Goal: Information Seeking & Learning: Compare options

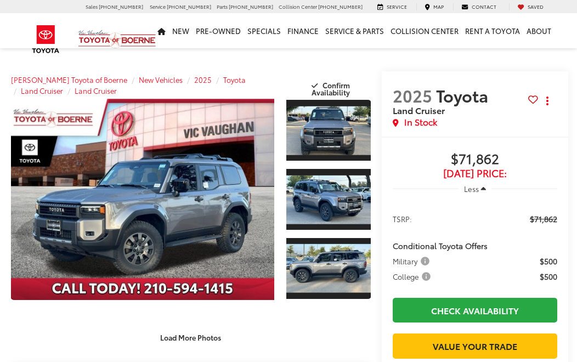
scroll to position [2, 0]
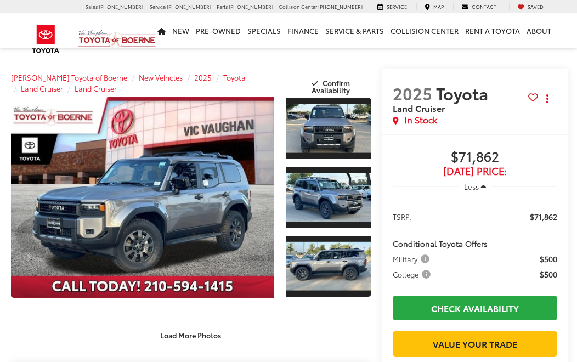
click at [355, 206] on link "Expand Photo 2" at bounding box center [328, 197] width 84 height 63
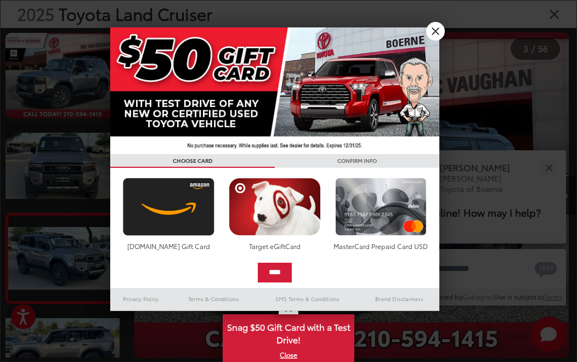
click at [440, 32] on link "X" at bounding box center [435, 31] width 19 height 19
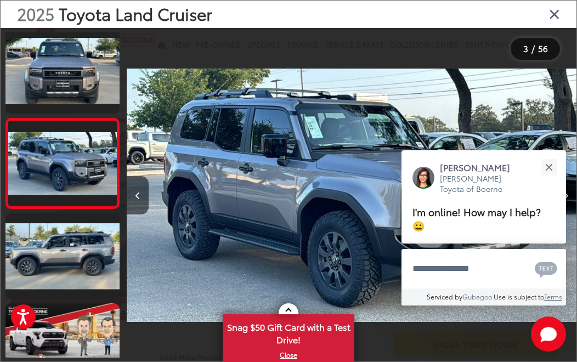
scroll to position [0, 0]
click at [557, 169] on button "Close" at bounding box center [549, 168] width 24 height 24
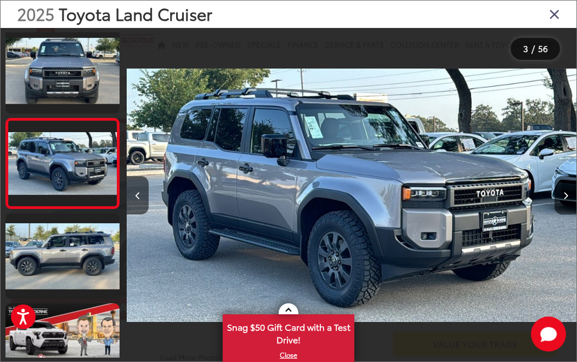
click at [574, 214] on button "Next image" at bounding box center [565, 195] width 22 height 38
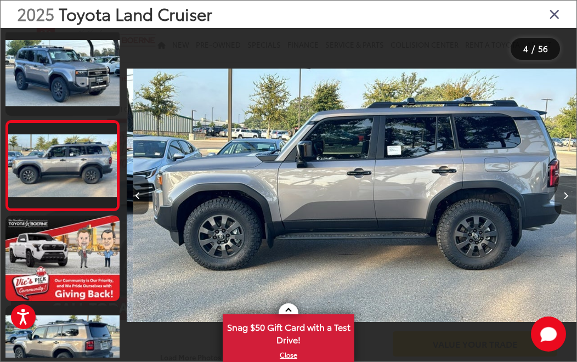
scroll to position [0, 1349]
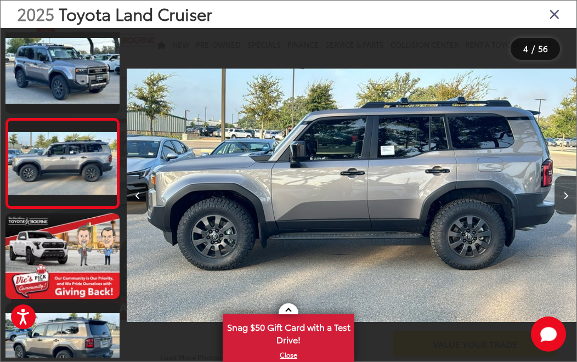
click at [572, 211] on button "Next image" at bounding box center [565, 195] width 22 height 38
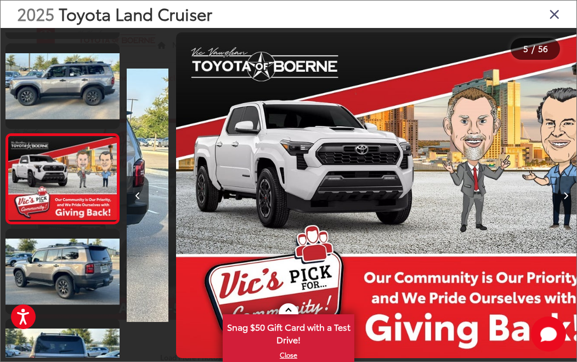
scroll to position [275, 0]
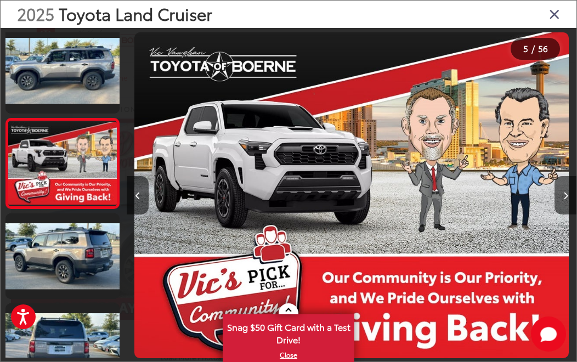
click at [568, 209] on button "Next image" at bounding box center [565, 195] width 22 height 38
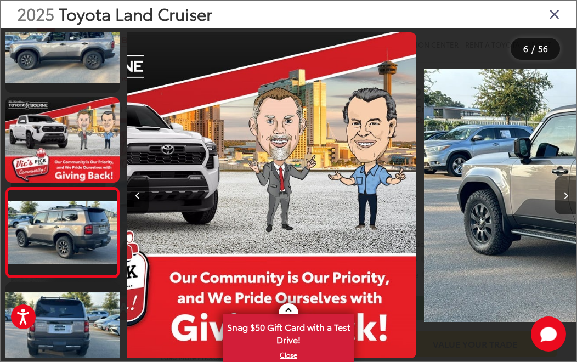
scroll to position [365, 0]
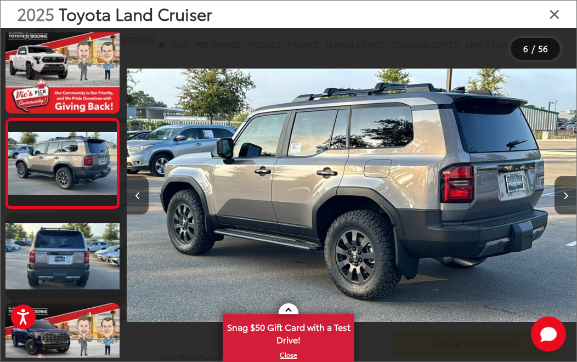
click at [571, 211] on button "Next image" at bounding box center [565, 195] width 22 height 38
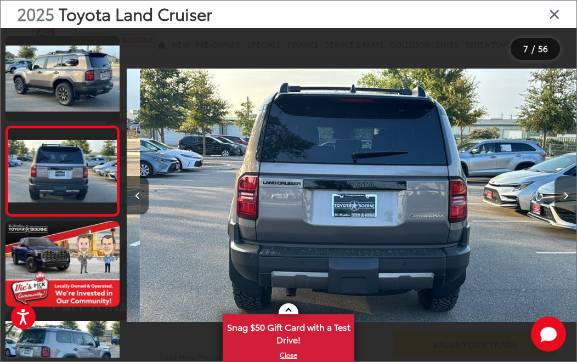
scroll to position [455, 0]
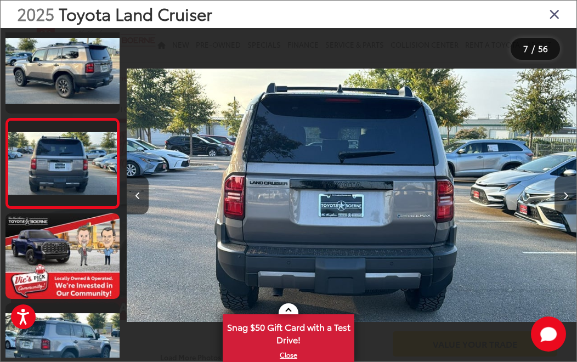
click at [568, 214] on button "Next image" at bounding box center [565, 195] width 22 height 38
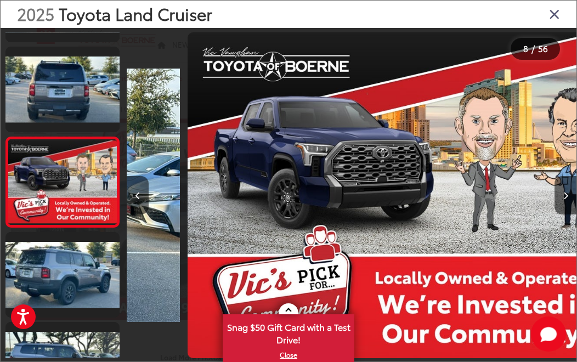
scroll to position [544, 0]
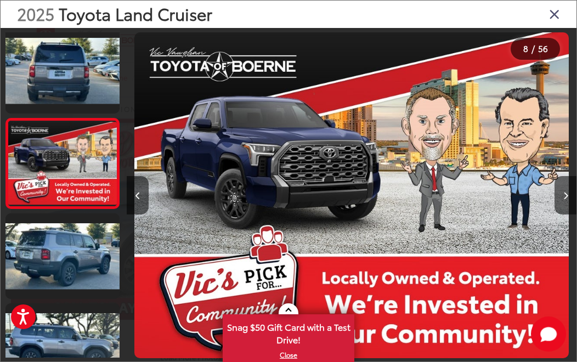
click at [571, 212] on button "Next image" at bounding box center [565, 195] width 22 height 38
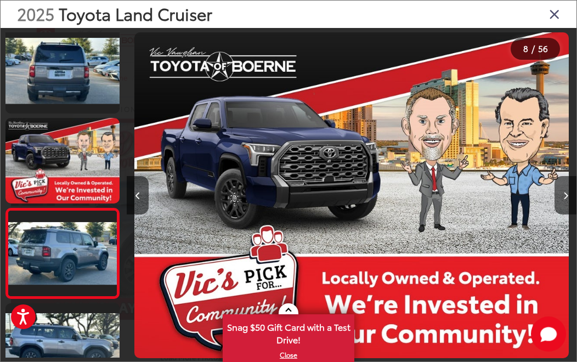
scroll to position [0, 0]
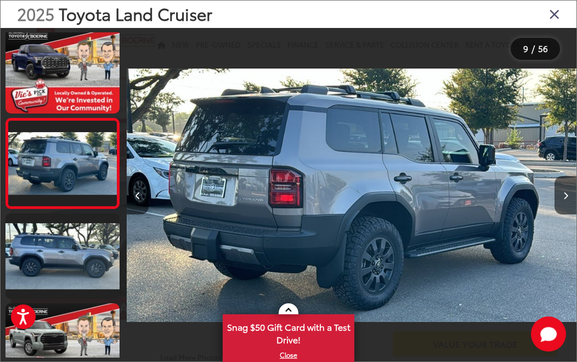
click at [568, 211] on button "Next image" at bounding box center [565, 195] width 22 height 38
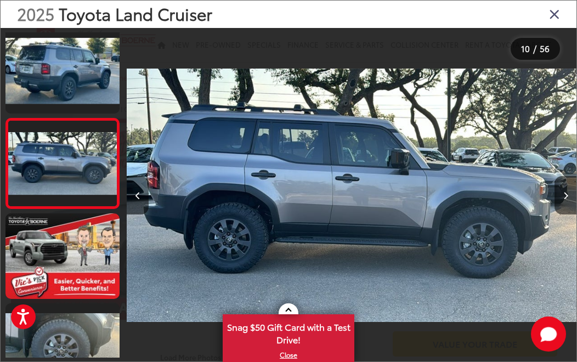
click at [569, 209] on button "Next image" at bounding box center [565, 195] width 22 height 38
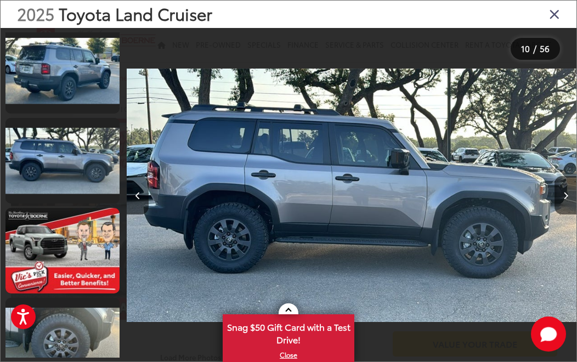
click at [569, 214] on button "Next image" at bounding box center [565, 195] width 22 height 38
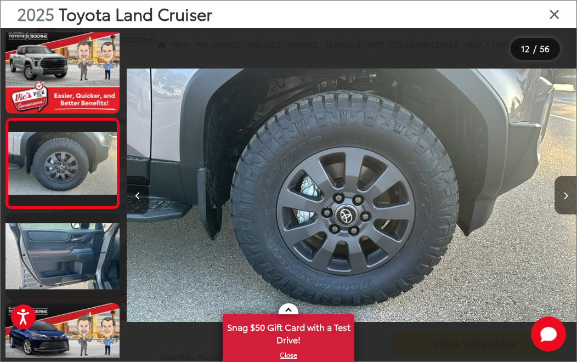
click at [570, 209] on button "Next image" at bounding box center [565, 195] width 22 height 38
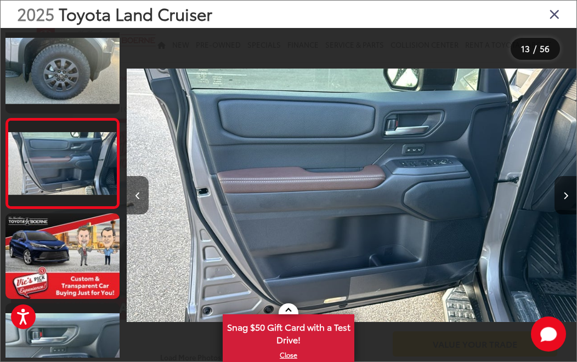
click at [570, 214] on button "Next image" at bounding box center [565, 195] width 22 height 38
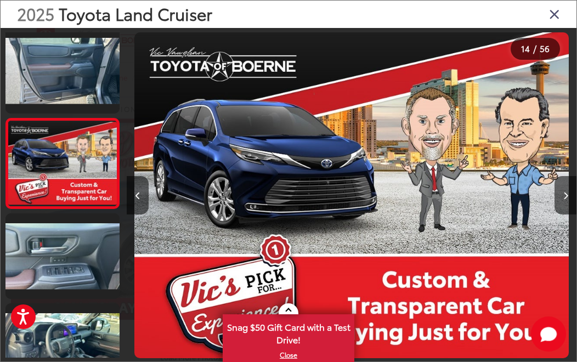
click at [568, 213] on button "Next image" at bounding box center [565, 195] width 22 height 38
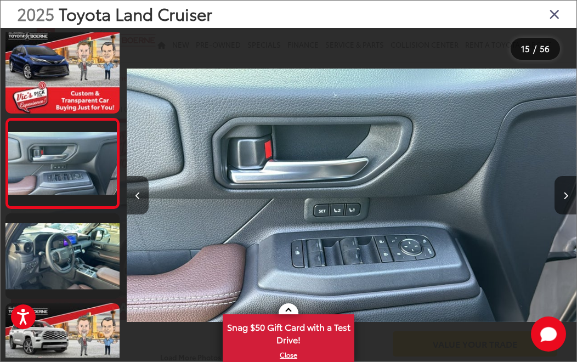
click at [568, 214] on button "Next image" at bounding box center [565, 195] width 22 height 38
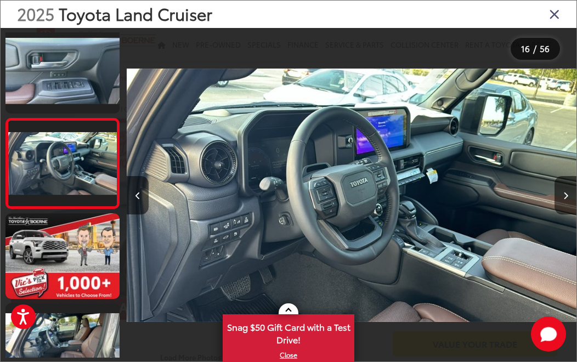
click at [569, 214] on button "Next image" at bounding box center [565, 195] width 22 height 38
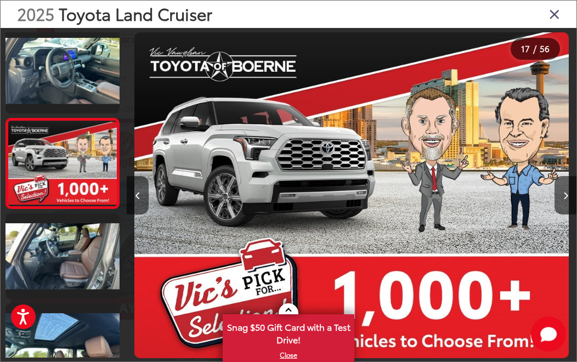
click at [570, 209] on button "Next image" at bounding box center [565, 195] width 22 height 38
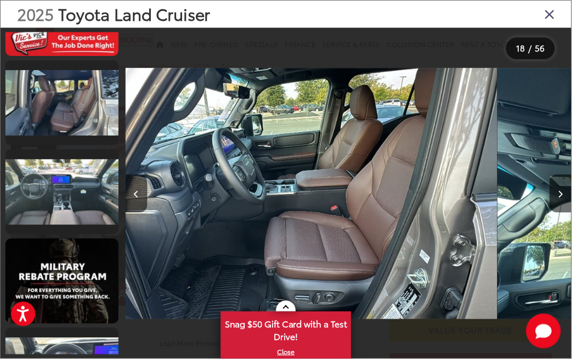
click at [81, 132] on link at bounding box center [62, 104] width 114 height 86
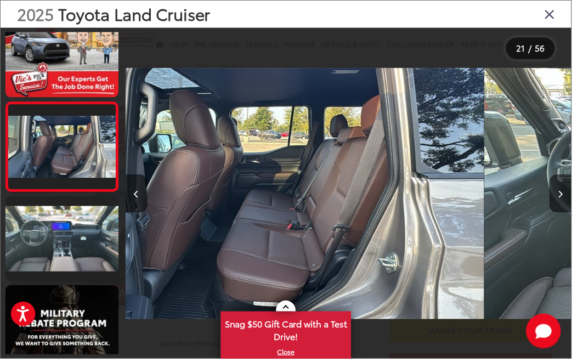
click at [80, 259] on link at bounding box center [62, 241] width 114 height 86
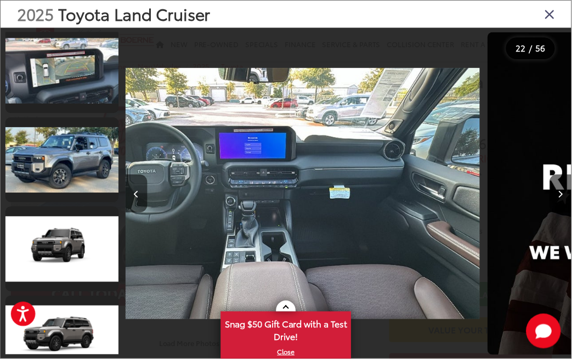
click at [81, 191] on link at bounding box center [62, 161] width 114 height 86
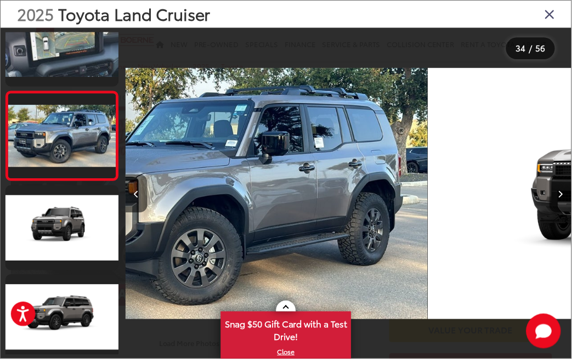
click at [77, 80] on link at bounding box center [62, 45] width 114 height 86
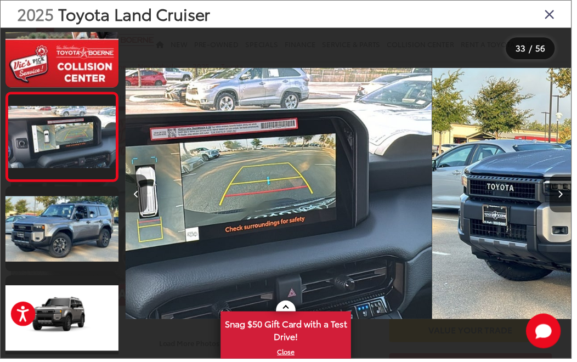
click at [83, 256] on link at bounding box center [62, 231] width 114 height 86
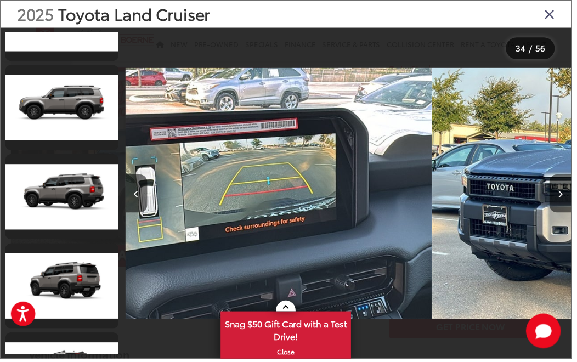
scroll to position [3302, 0]
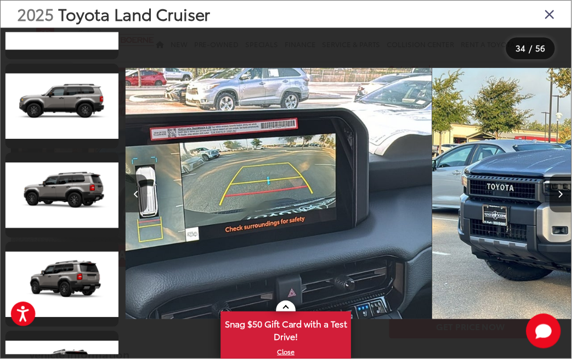
click at [92, 233] on link at bounding box center [62, 197] width 114 height 86
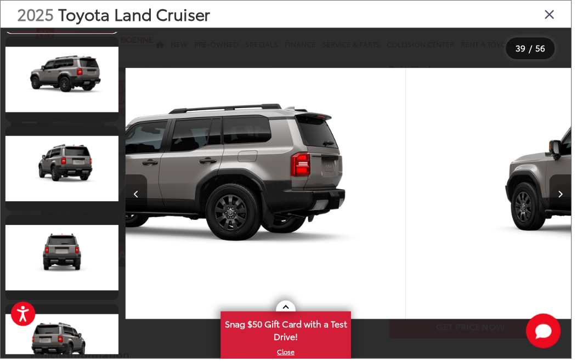
scroll to position [3508, 0]
click at [74, 296] on link at bounding box center [62, 260] width 114 height 86
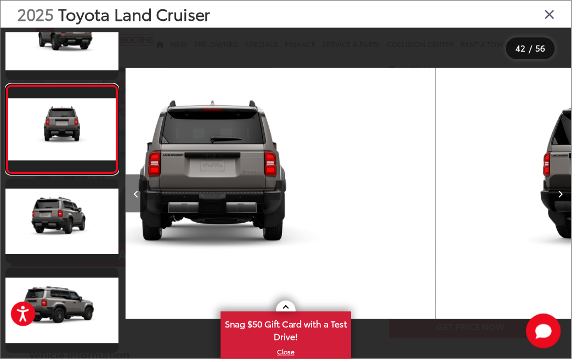
scroll to position [0, 18615]
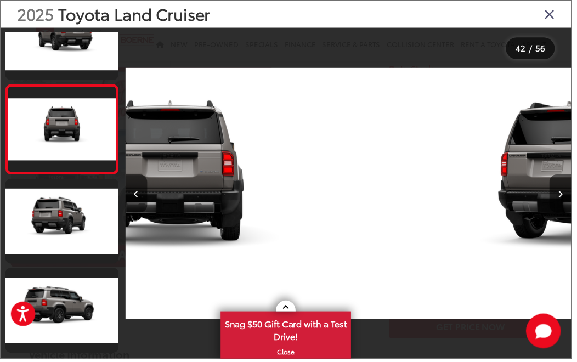
click at [75, 257] on link at bounding box center [62, 223] width 114 height 86
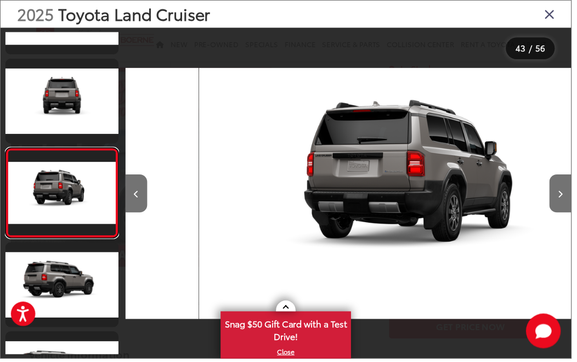
scroll to position [0, 19069]
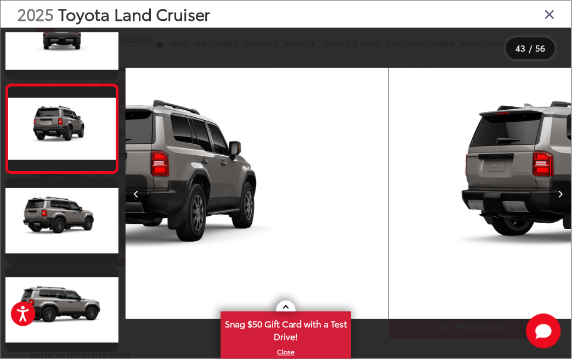
click at [70, 260] on link at bounding box center [62, 223] width 114 height 86
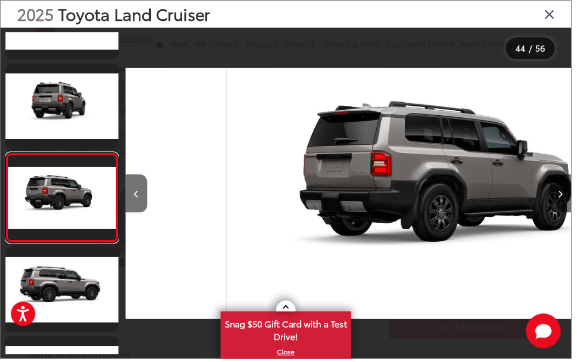
scroll to position [3816, 0]
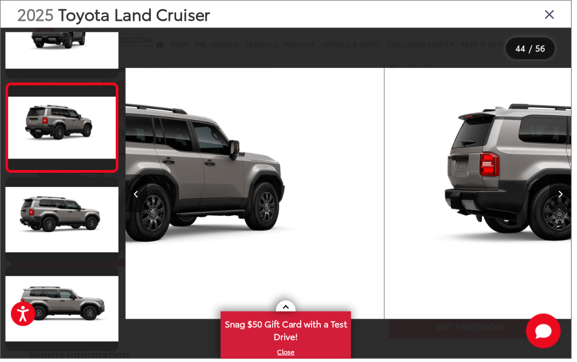
click at [560, 17] on icon "Close gallery" at bounding box center [554, 14] width 11 height 14
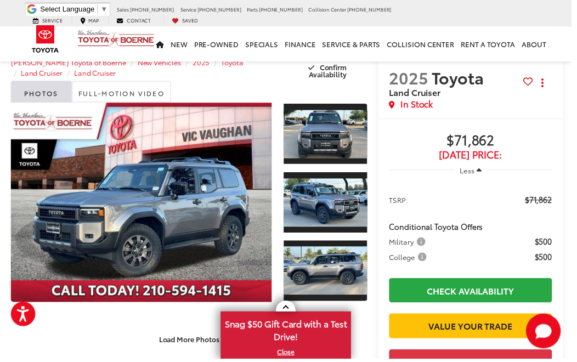
scroll to position [18, 0]
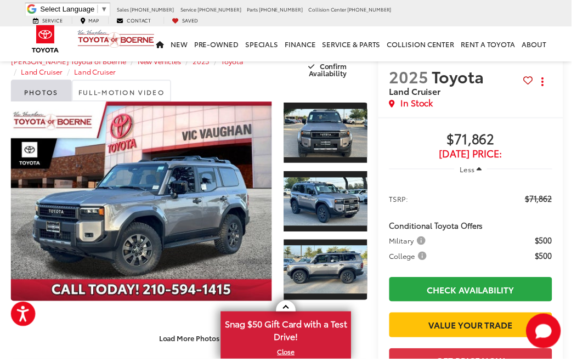
click at [370, 283] on link "Expand Photo 3" at bounding box center [328, 272] width 84 height 63
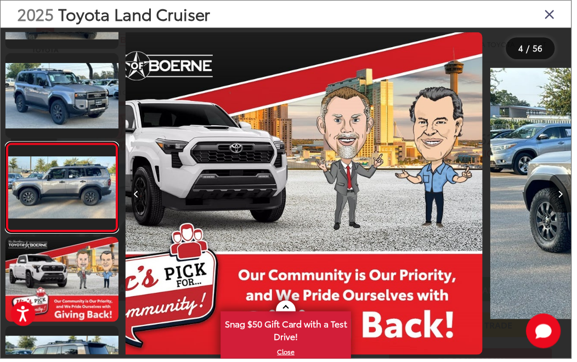
scroll to position [0, 1362]
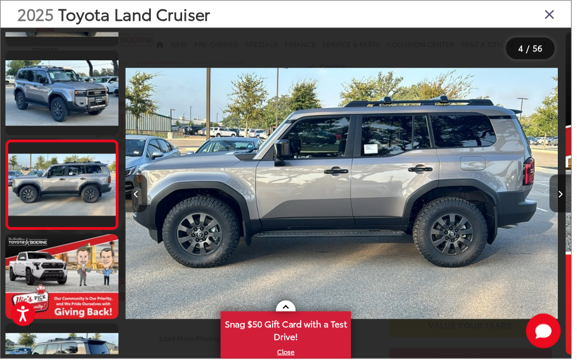
click at [77, 99] on link at bounding box center [62, 94] width 114 height 86
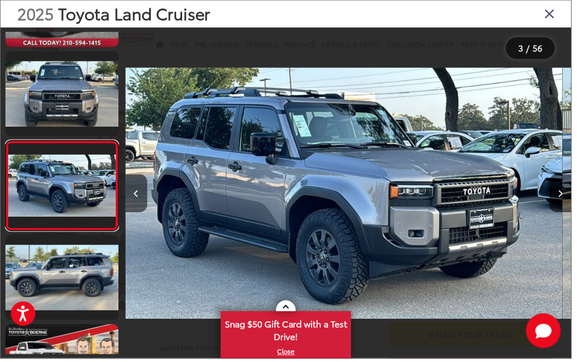
scroll to position [0, 0]
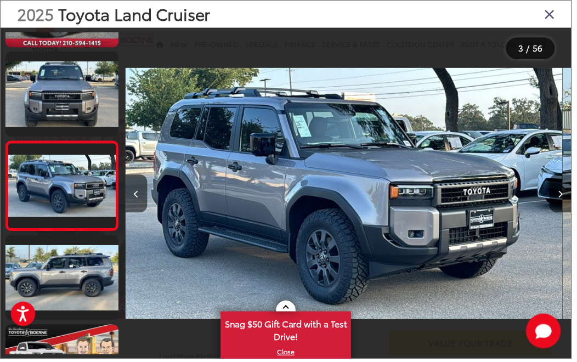
click at [560, 19] on icon "Close gallery" at bounding box center [554, 14] width 11 height 14
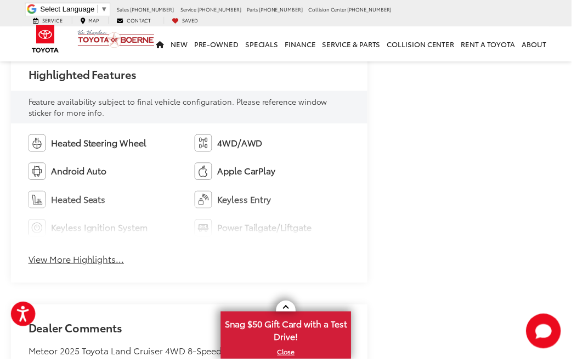
scroll to position [637, 0]
click at [97, 267] on button "View More Highlights..." at bounding box center [77, 260] width 97 height 13
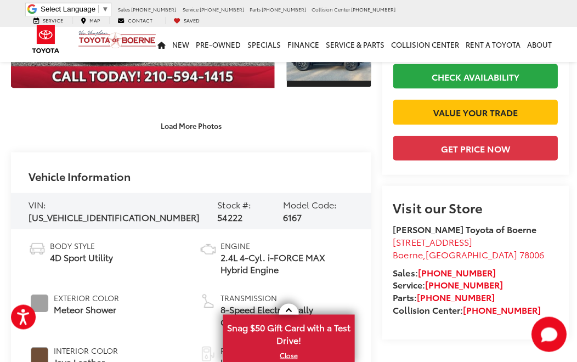
scroll to position [0, 0]
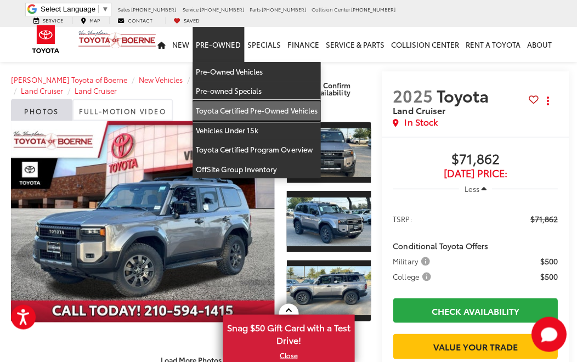
click at [292, 104] on link "Toyota Certified Pre-Owned Vehicles" at bounding box center [256, 111] width 128 height 20
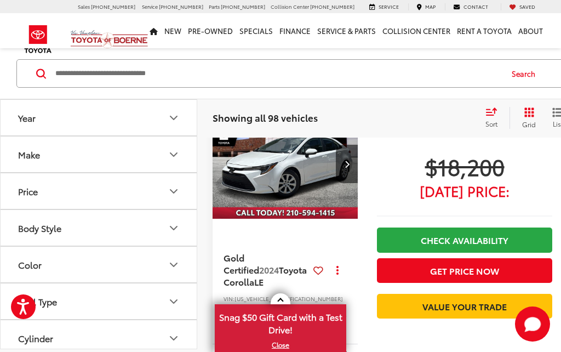
click at [178, 154] on icon "Make" at bounding box center [173, 154] width 13 height 13
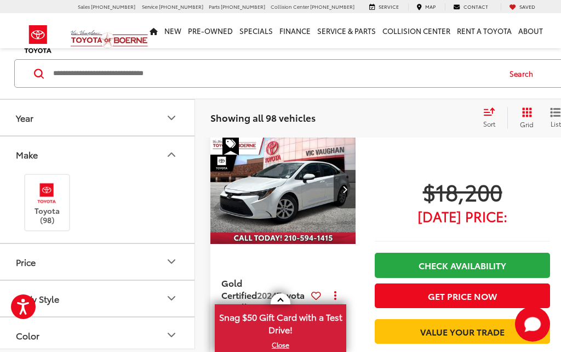
click at [173, 153] on icon "Make" at bounding box center [171, 153] width 7 height 3
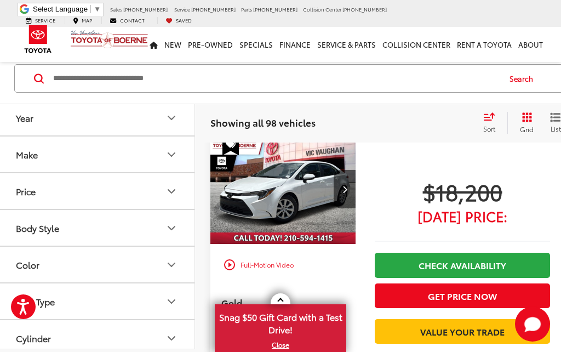
scroll to position [0, 0]
click at [176, 221] on icon "Body Style" at bounding box center [171, 227] width 13 height 13
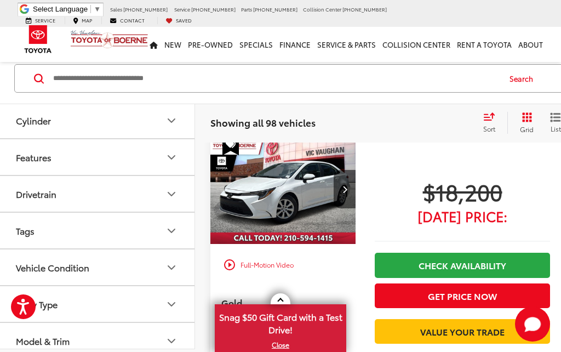
scroll to position [299, 0]
click at [173, 307] on icon "Body Type" at bounding box center [171, 304] width 13 height 13
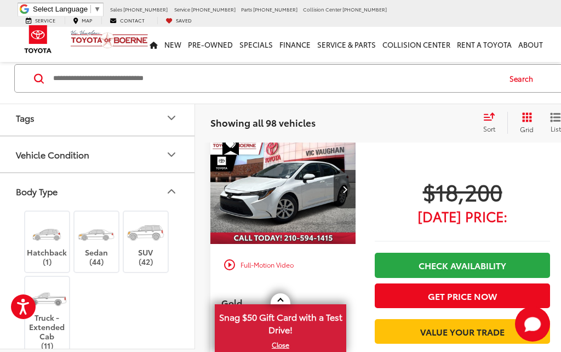
scroll to position [416, 0]
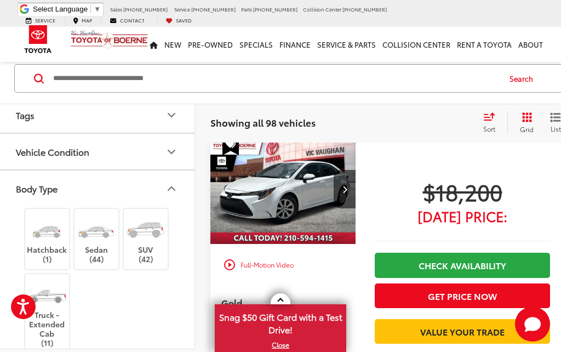
click at [152, 241] on img at bounding box center [145, 229] width 41 height 31
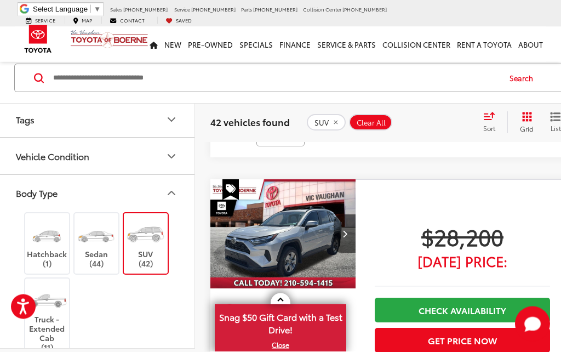
scroll to position [4316, 2]
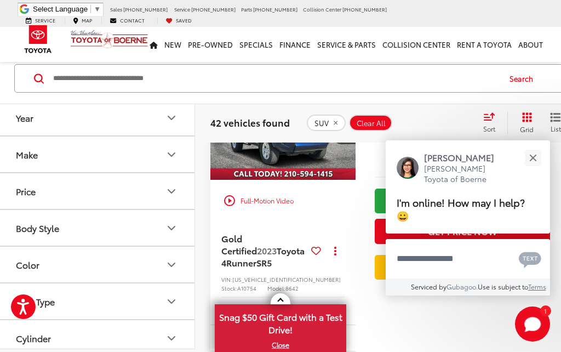
click at [538, 169] on button "Close" at bounding box center [533, 158] width 24 height 24
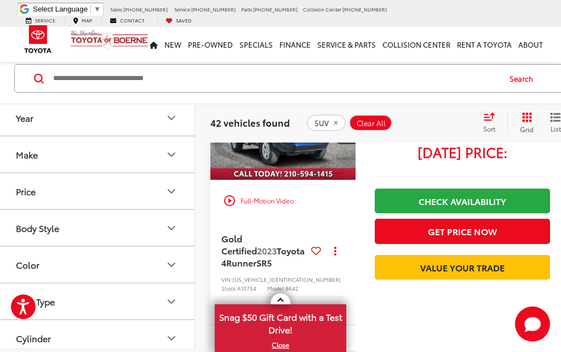
click at [285, 351] on link "X" at bounding box center [280, 345] width 129 height 12
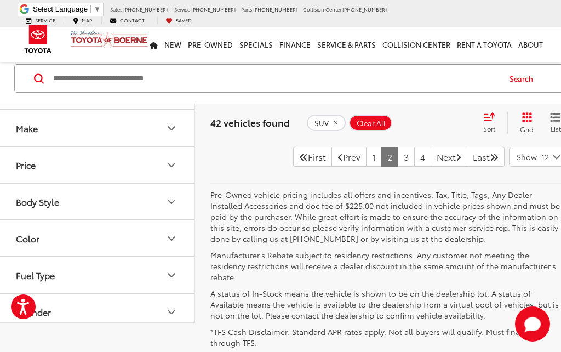
scroll to position [4612, 2]
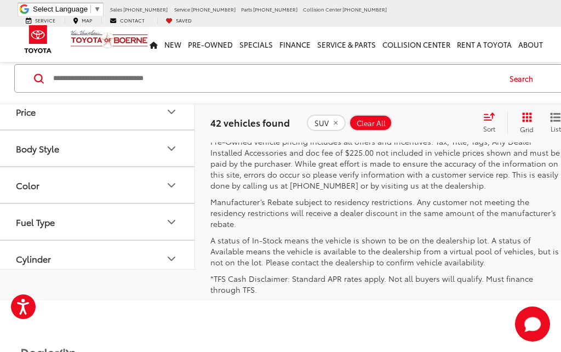
click at [398, 114] on link "3" at bounding box center [406, 104] width 17 height 20
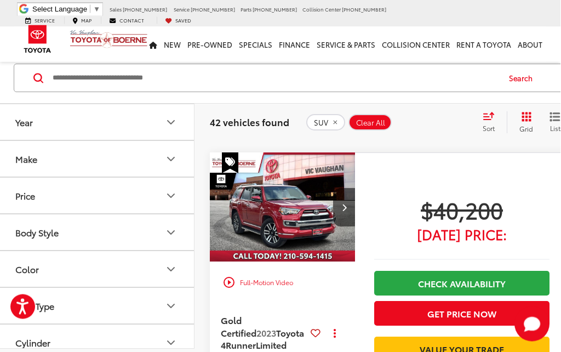
scroll to position [703, 2]
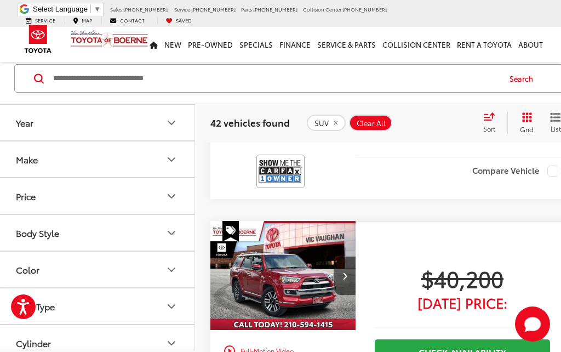
click at [334, 294] on button "Next image" at bounding box center [345, 276] width 22 height 38
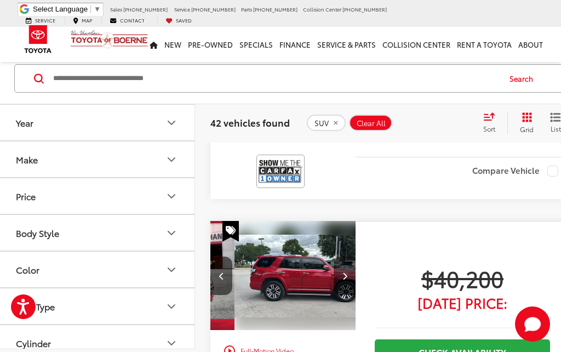
scroll to position [0, 123]
click at [334, 292] on button "Next image" at bounding box center [345, 276] width 22 height 38
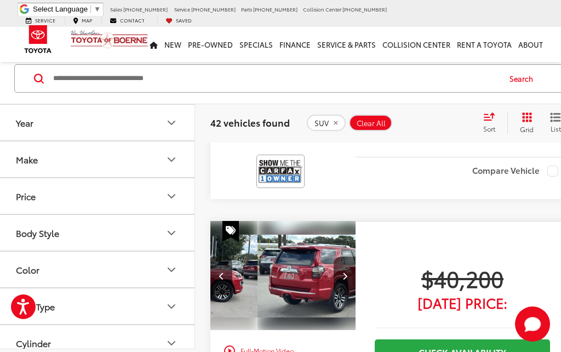
scroll to position [0, 246]
click at [334, 293] on button "Next image" at bounding box center [345, 276] width 22 height 38
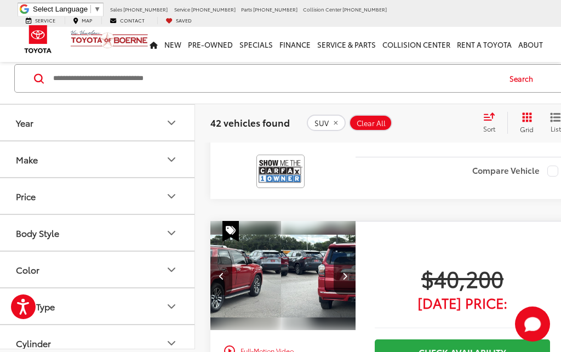
click at [334, 291] on button "Next image" at bounding box center [345, 276] width 22 height 38
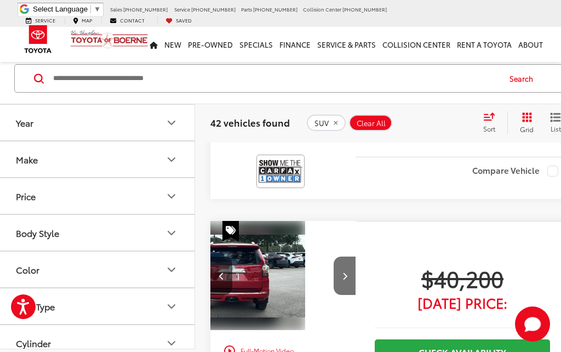
click at [334, 292] on button "Next image" at bounding box center [345, 276] width 22 height 38
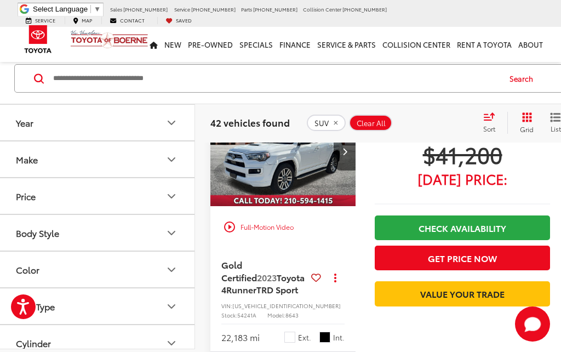
scroll to position [1582, 2]
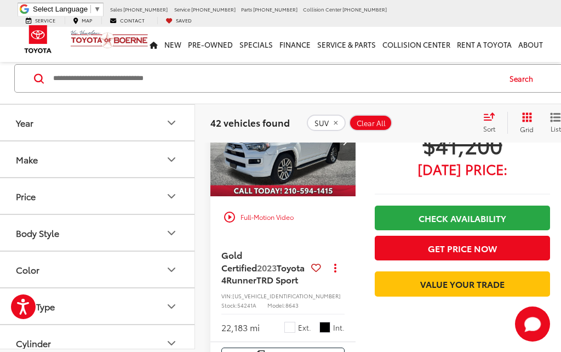
click at [275, 196] on img "2023 Toyota 4Runner TRD Sport 0" at bounding box center [283, 142] width 147 height 110
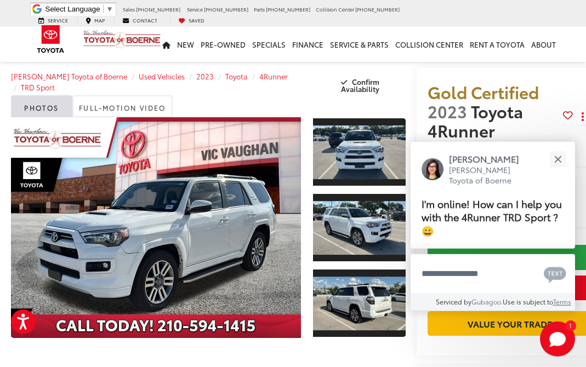
click at [561, 162] on button "Close" at bounding box center [558, 160] width 24 height 24
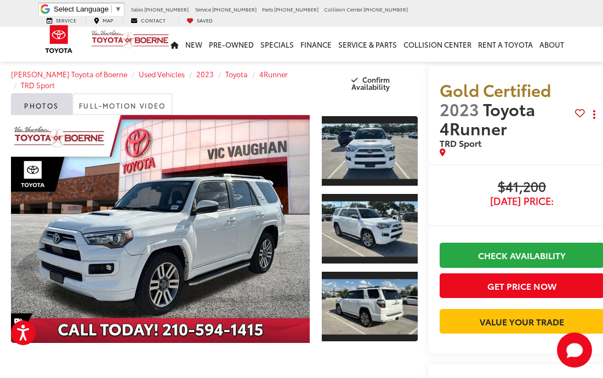
scroll to position [30, 0]
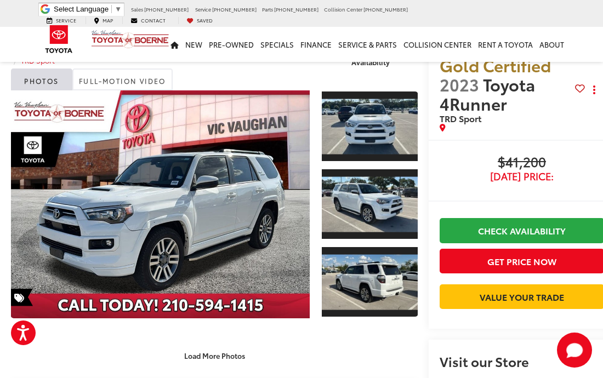
click at [220, 351] on button "Load More Photos" at bounding box center [215, 356] width 76 height 19
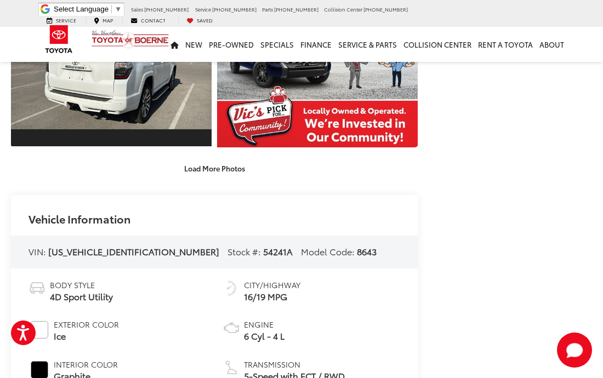
scroll to position [526, 0]
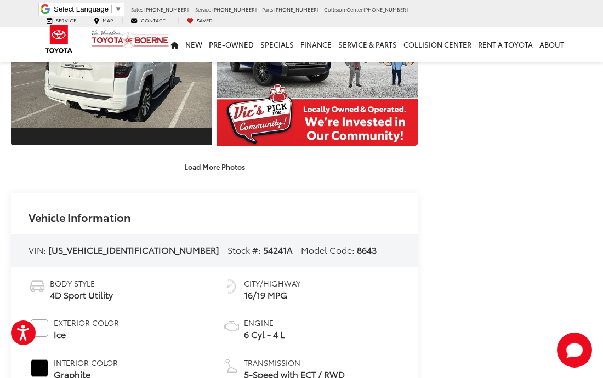
click at [227, 169] on button "Load More Photos" at bounding box center [215, 166] width 76 height 19
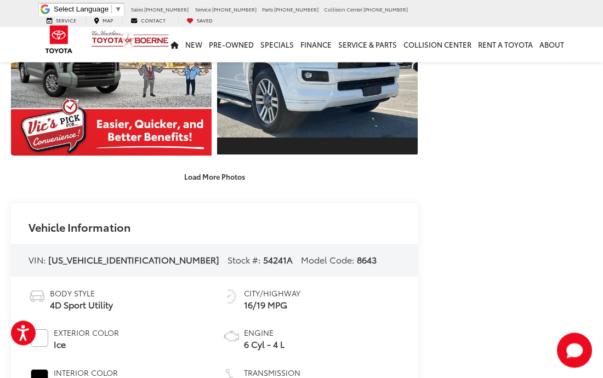
scroll to position [835, 0]
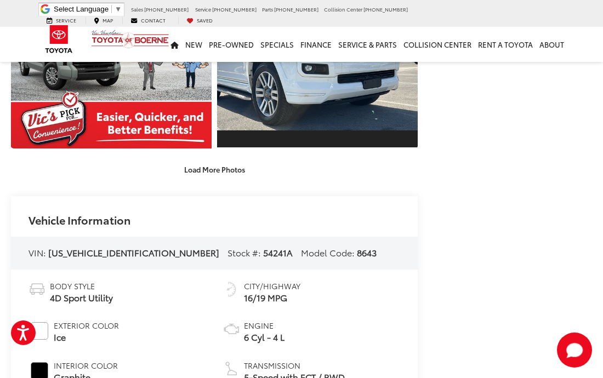
click at [236, 164] on button "Load More Photos" at bounding box center [215, 169] width 76 height 19
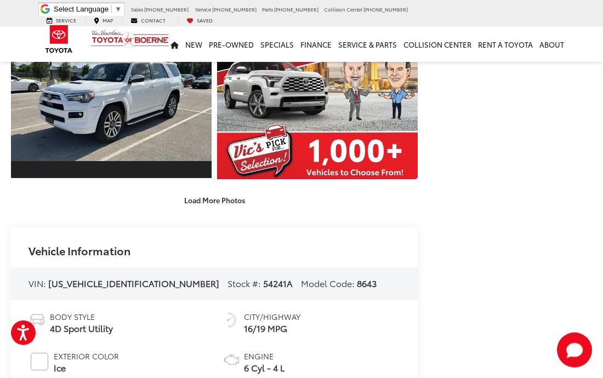
scroll to position [1129, 0]
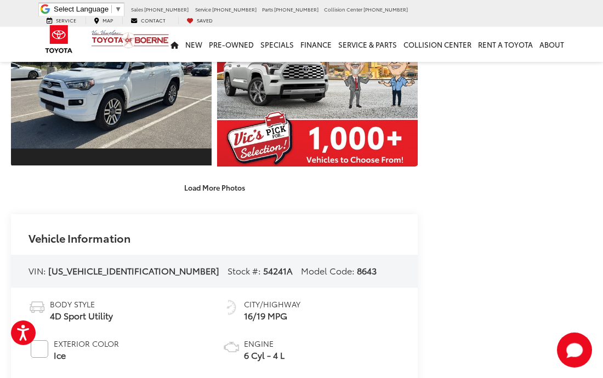
click at [241, 189] on button "Load More Photos" at bounding box center [215, 187] width 76 height 19
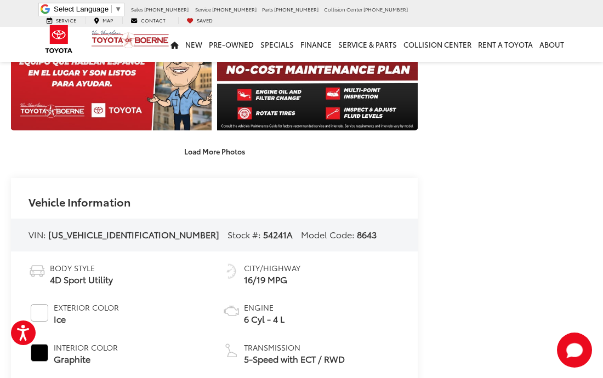
scroll to position [1477, 0]
click at [235, 145] on button "Load More Photos" at bounding box center [215, 151] width 76 height 19
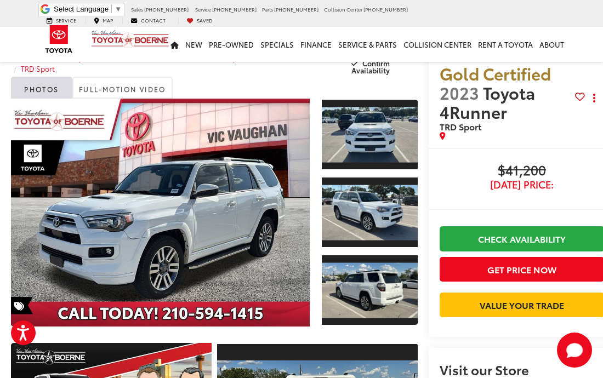
scroll to position [21, 0]
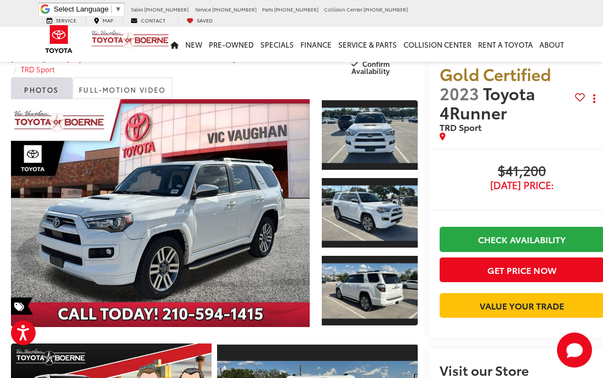
click at [352, 285] on link "Expand Photo 3" at bounding box center [370, 291] width 96 height 72
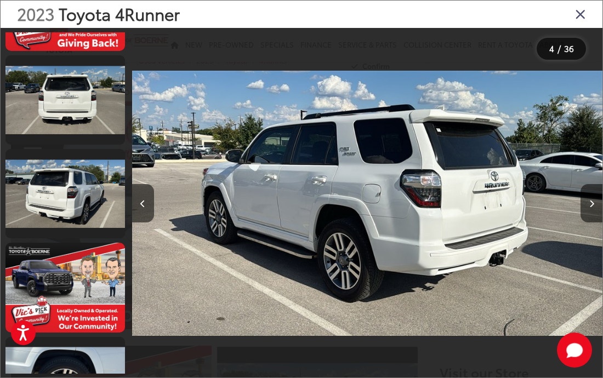
scroll to position [453, 0]
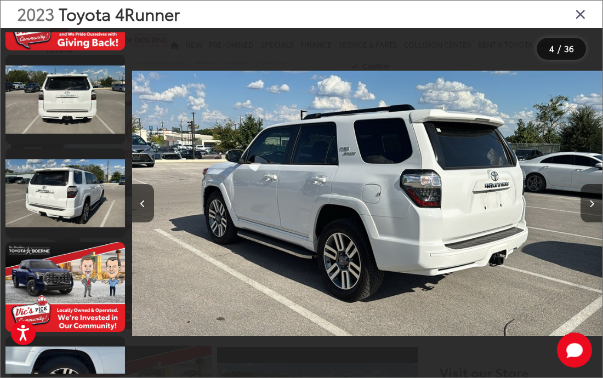
click at [561, 223] on button "Next image" at bounding box center [592, 203] width 22 height 38
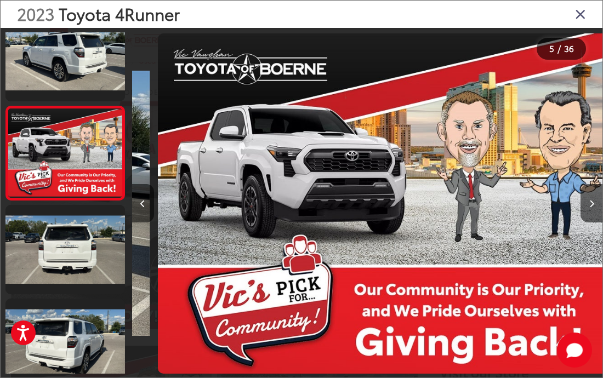
scroll to position [259, 0]
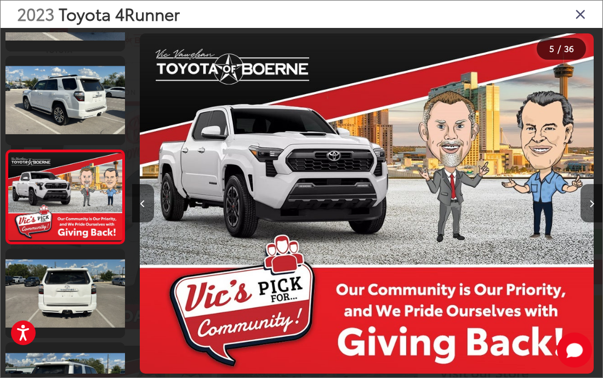
click at [561, 223] on button "Next image" at bounding box center [592, 203] width 22 height 38
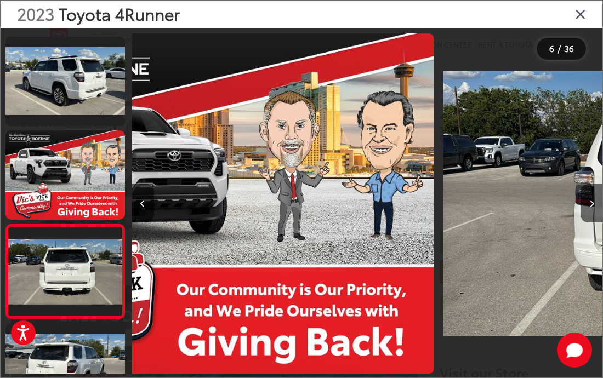
scroll to position [353, 0]
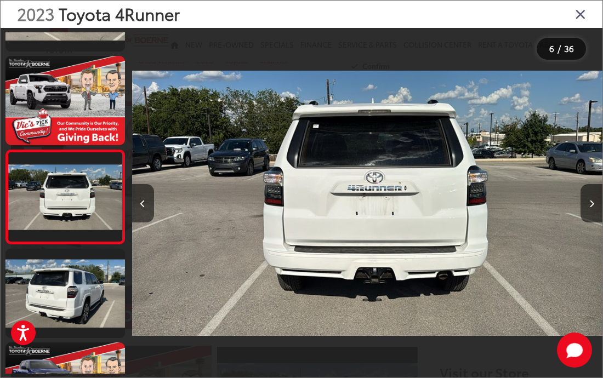
click at [561, 223] on button "Next image" at bounding box center [592, 203] width 22 height 38
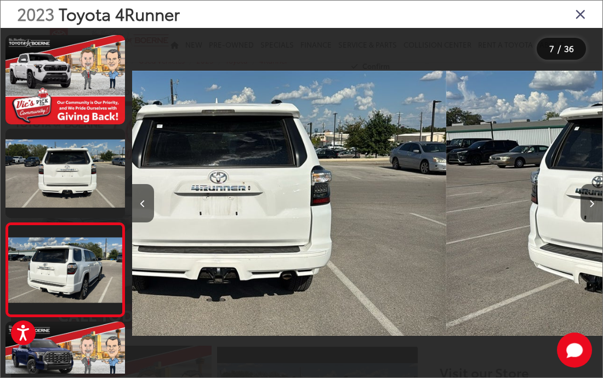
scroll to position [446, 0]
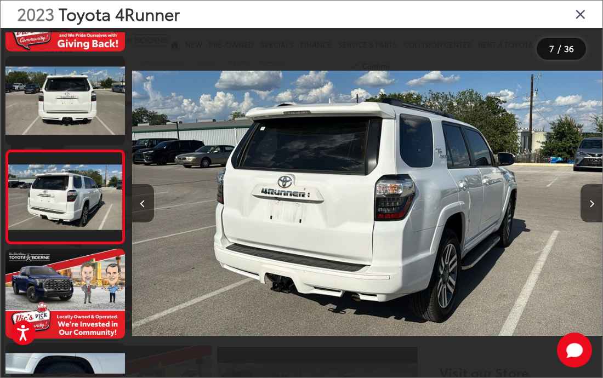
click at [561, 223] on button "Next image" at bounding box center [592, 203] width 22 height 38
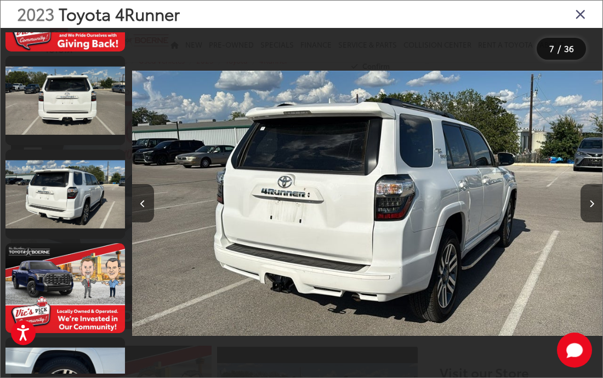
scroll to position [0, 0]
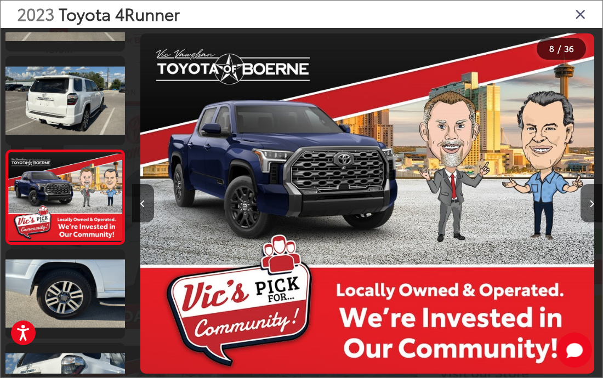
click at [561, 223] on button "Next image" at bounding box center [592, 203] width 22 height 38
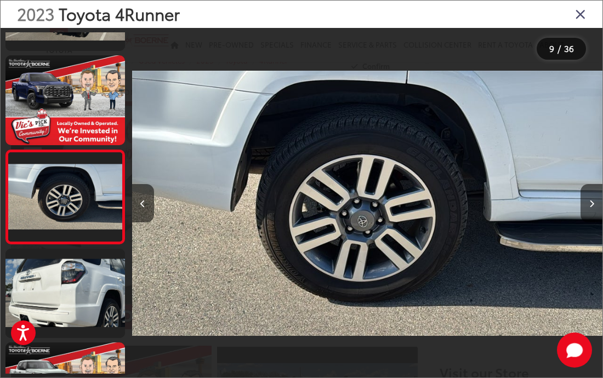
click at [561, 208] on icon "Next image" at bounding box center [591, 204] width 5 height 8
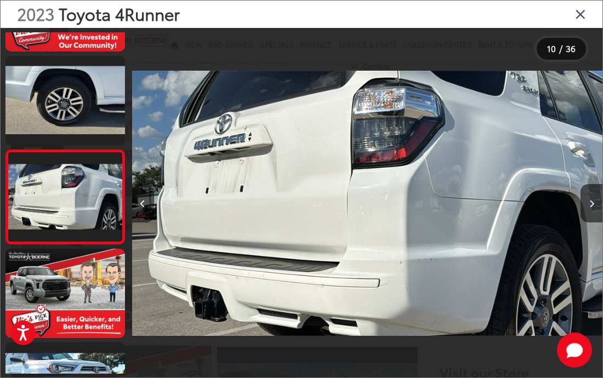
click at [561, 223] on button "Next image" at bounding box center [592, 203] width 22 height 38
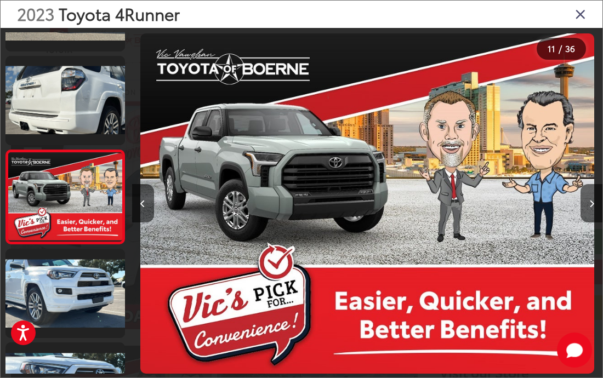
click at [561, 223] on button "Next image" at bounding box center [592, 203] width 22 height 38
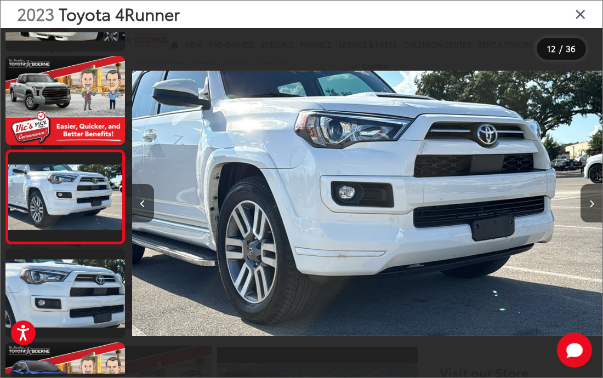
click at [561, 223] on button "Next image" at bounding box center [592, 203] width 22 height 38
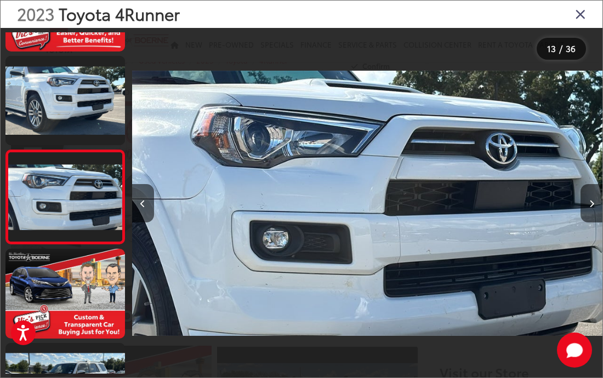
click at [561, 223] on button "Next image" at bounding box center [592, 203] width 22 height 38
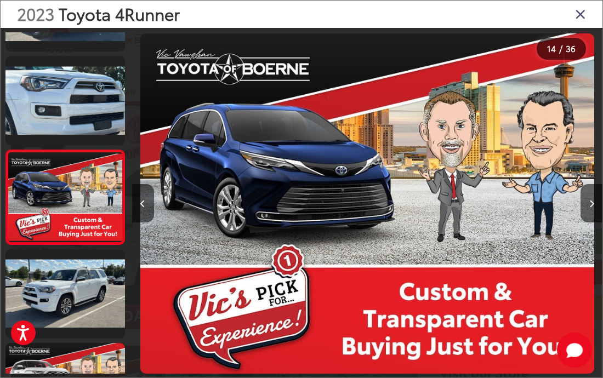
click at [561, 223] on button "Next image" at bounding box center [592, 203] width 22 height 38
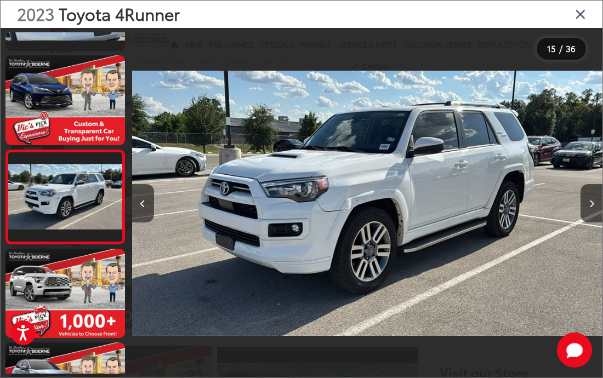
click at [561, 223] on button "Next image" at bounding box center [592, 203] width 22 height 38
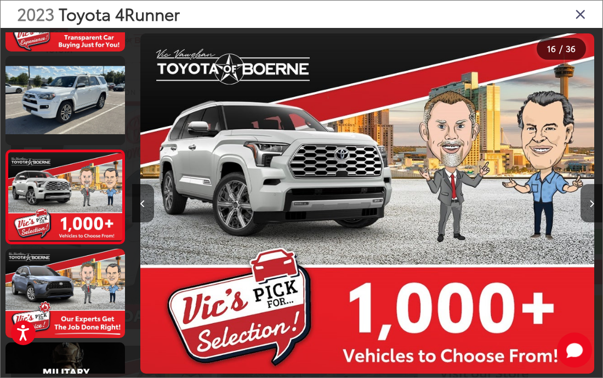
click at [561, 223] on button "Next image" at bounding box center [592, 203] width 22 height 38
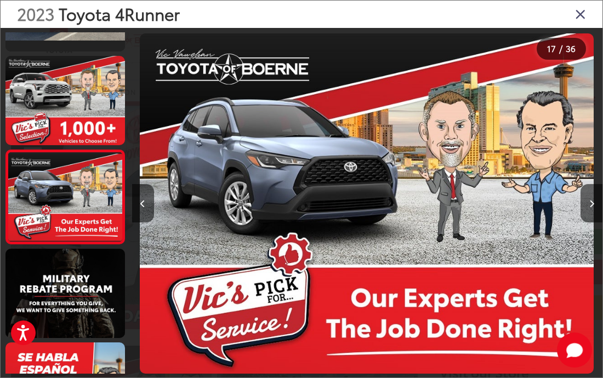
click at [561, 208] on icon "Next image" at bounding box center [591, 204] width 5 height 8
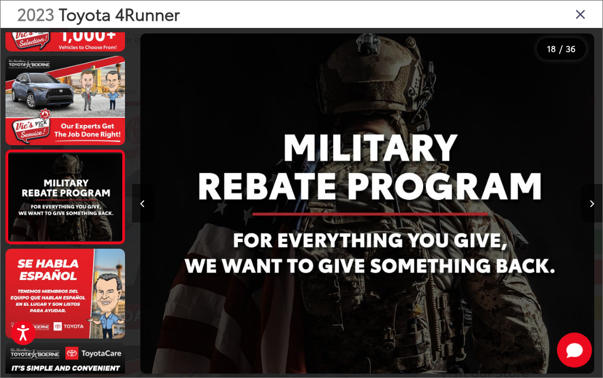
click at [561, 223] on button "Next image" at bounding box center [592, 203] width 22 height 38
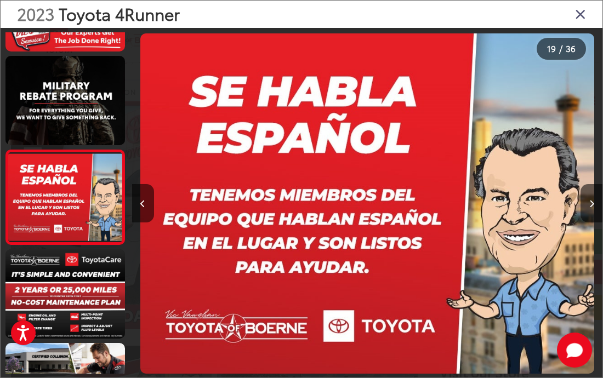
click at [561, 223] on button "Next image" at bounding box center [592, 203] width 22 height 38
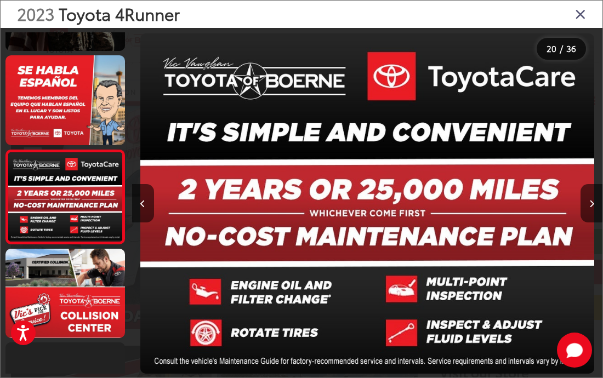
click at [561, 223] on button "Next image" at bounding box center [592, 203] width 22 height 38
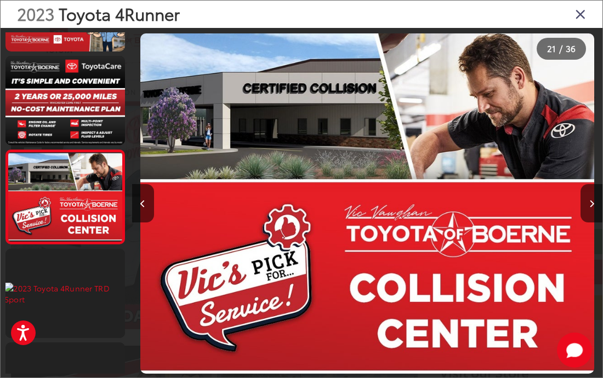
click at [561, 223] on button "Next image" at bounding box center [592, 203] width 22 height 38
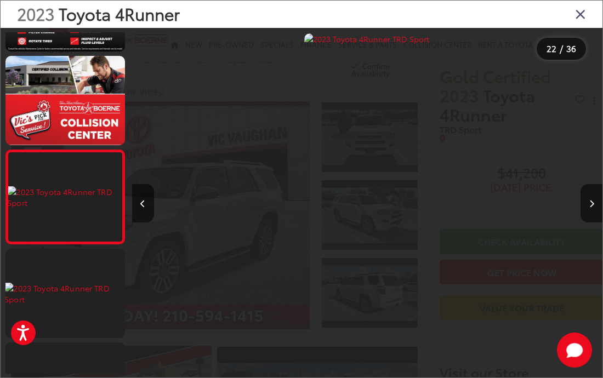
click at [561, 208] on icon "Next image" at bounding box center [591, 204] width 5 height 8
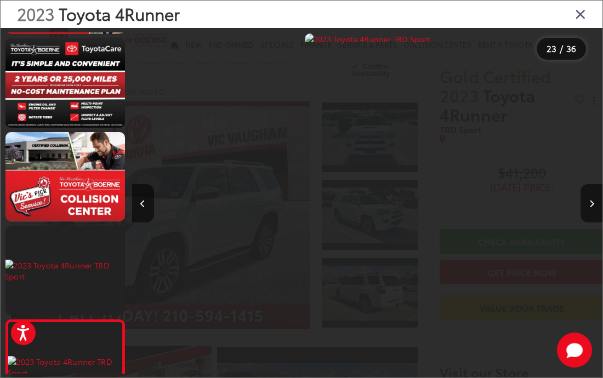
click at [85, 267] on link at bounding box center [65, 270] width 120 height 89
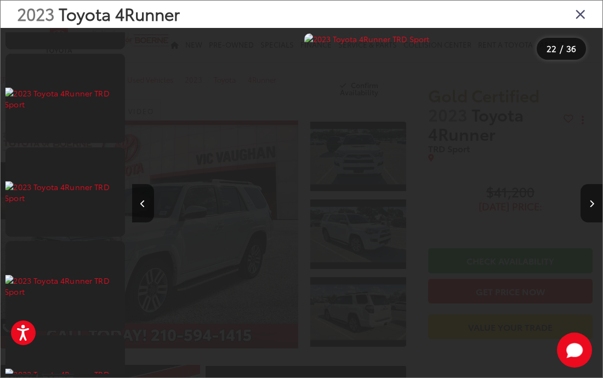
click at [94, 100] on link at bounding box center [65, 98] width 120 height 89
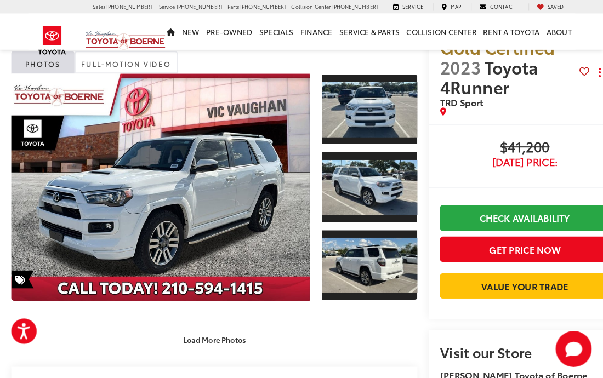
scroll to position [51, 3]
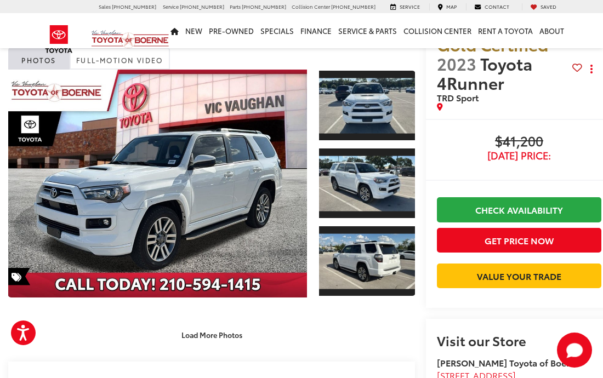
click at [242, 339] on button "Load More Photos" at bounding box center [212, 335] width 76 height 19
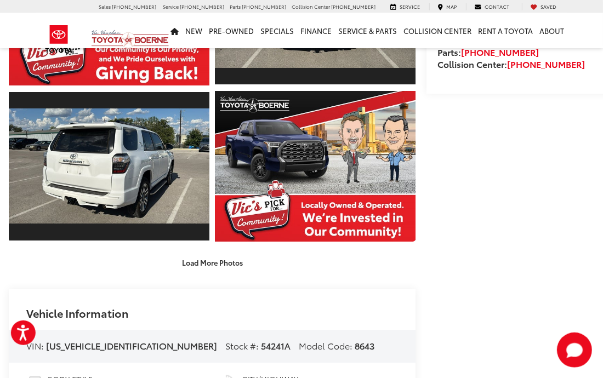
scroll to position [430, 2]
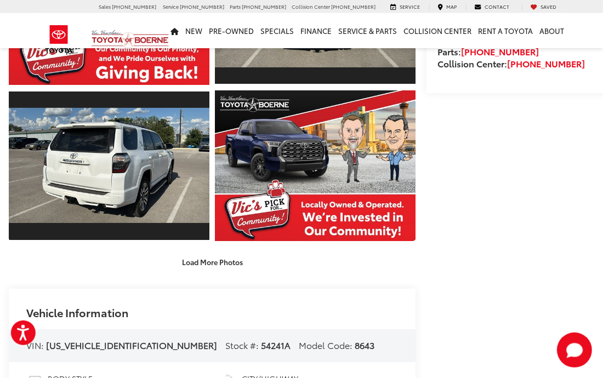
click at [232, 257] on button "Load More Photos" at bounding box center [212, 262] width 76 height 19
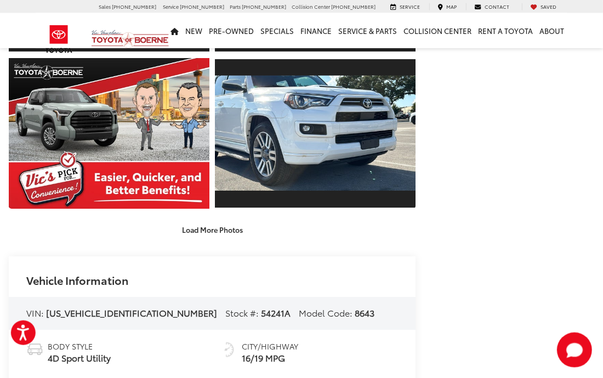
scroll to position [776, 2]
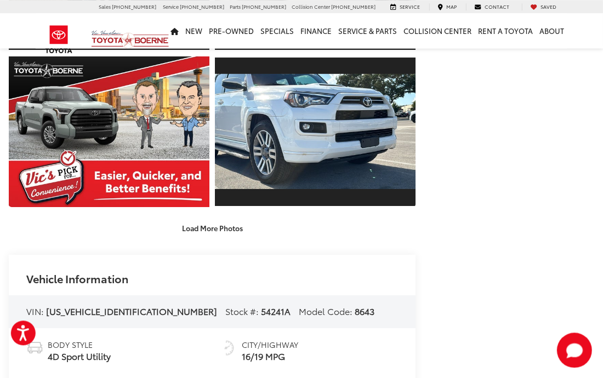
click at [220, 228] on button "Load More Photos" at bounding box center [212, 228] width 76 height 19
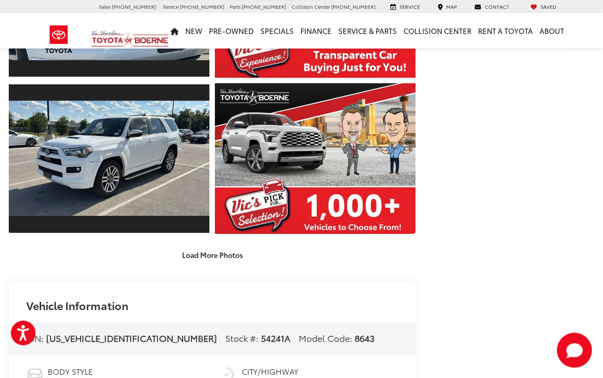
scroll to position [1067, 2]
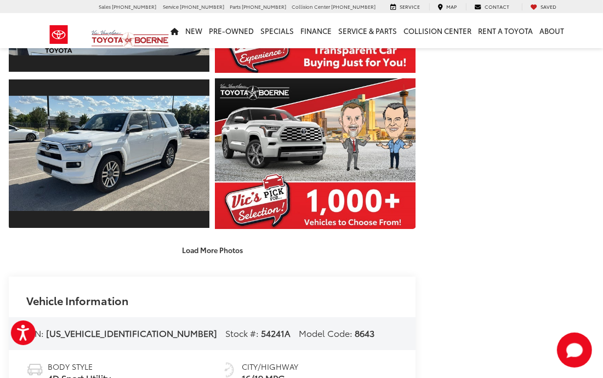
click at [229, 250] on button "Load More Photos" at bounding box center [212, 250] width 76 height 19
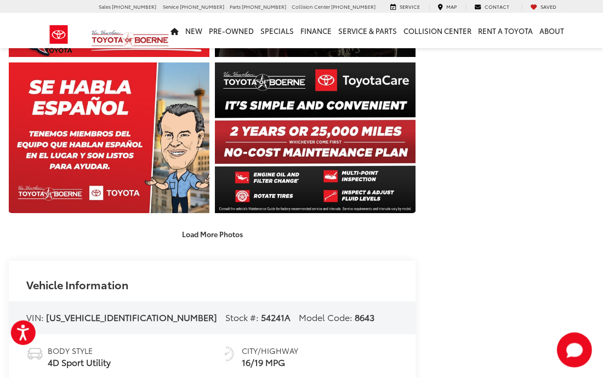
scroll to position [1396, 2]
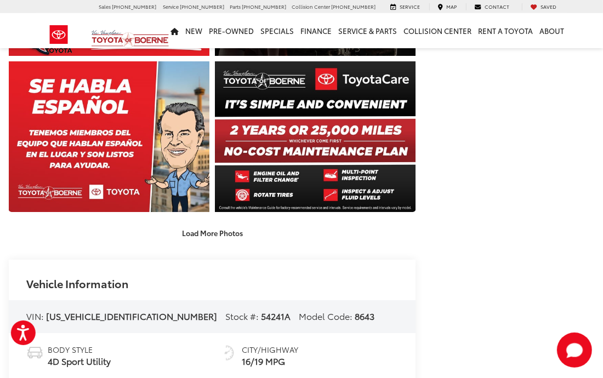
click at [217, 235] on button "Load More Photos" at bounding box center [212, 233] width 76 height 19
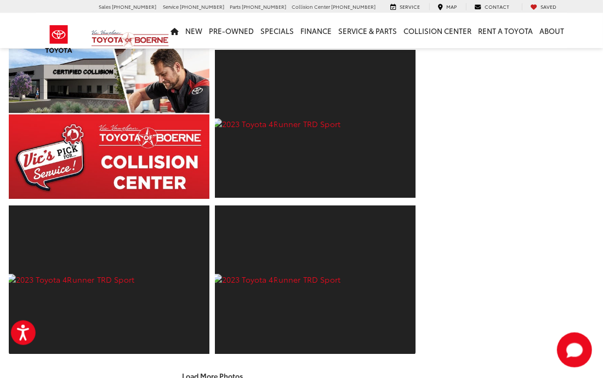
scroll to position [1709, 2]
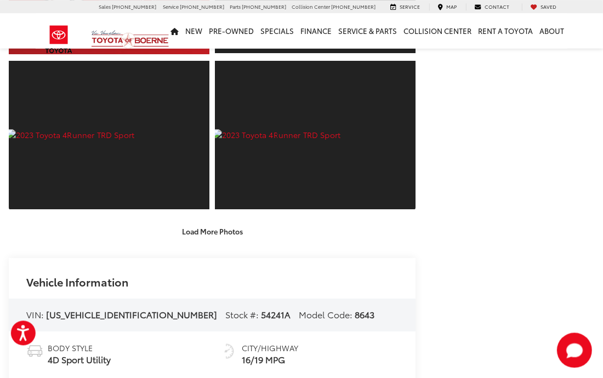
click at [220, 234] on button "Load More Photos" at bounding box center [212, 231] width 76 height 19
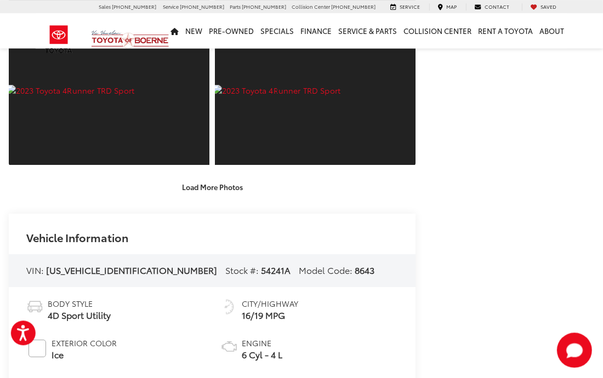
scroll to position [2065, 2]
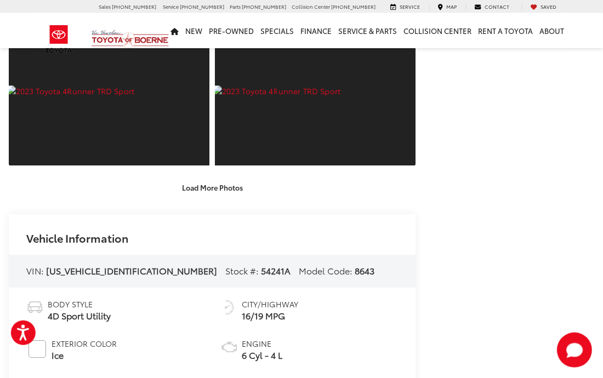
click at [225, 189] on button "Load More Photos" at bounding box center [212, 187] width 76 height 19
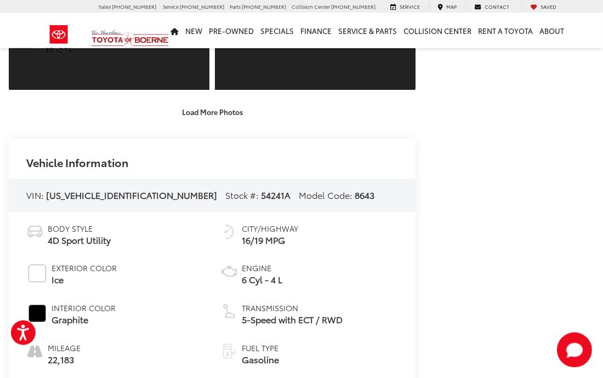
scroll to position [2453, 2]
click at [219, 110] on button "Load More Photos" at bounding box center [212, 111] width 76 height 19
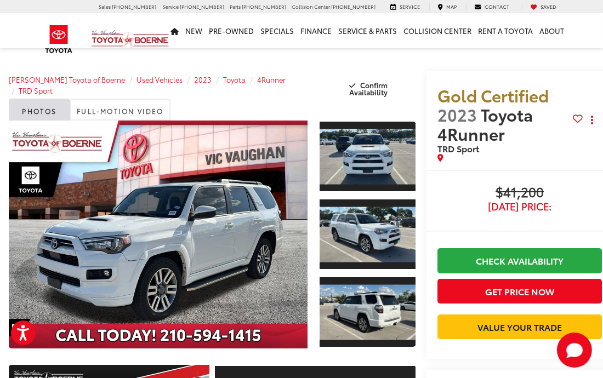
scroll to position [0, 3]
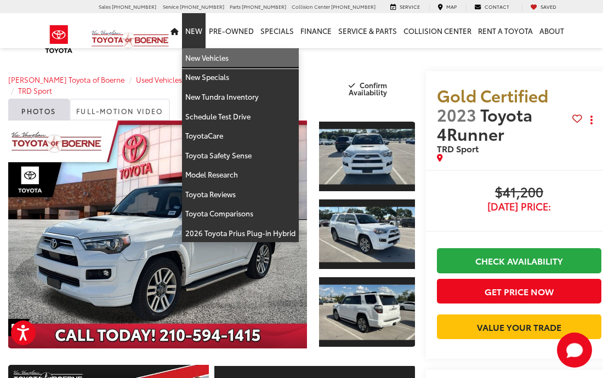
click at [201, 61] on link "New Vehicles" at bounding box center [240, 58] width 117 height 20
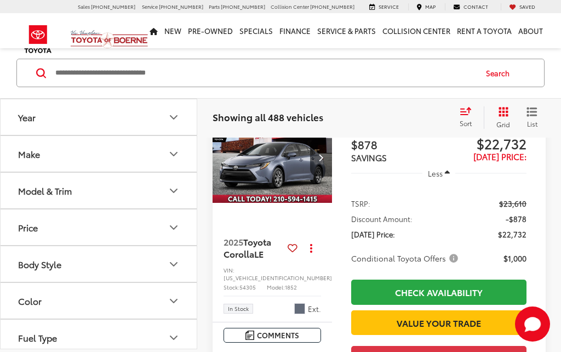
click at [177, 152] on icon "Make" at bounding box center [173, 154] width 13 height 13
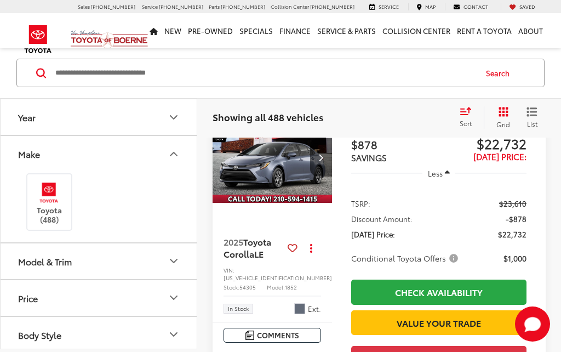
click at [177, 154] on icon "Make" at bounding box center [173, 154] width 13 height 13
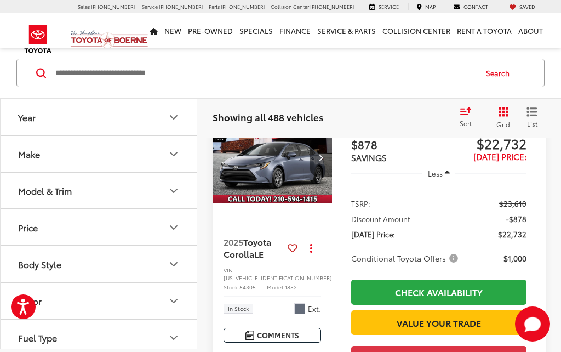
click at [175, 118] on icon "Year" at bounding box center [174, 117] width 7 height 3
click at [178, 115] on icon "Year" at bounding box center [173, 117] width 13 height 13
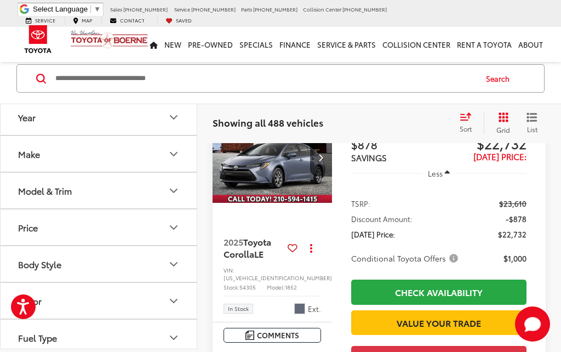
click at [175, 120] on icon "Year" at bounding box center [173, 117] width 13 height 13
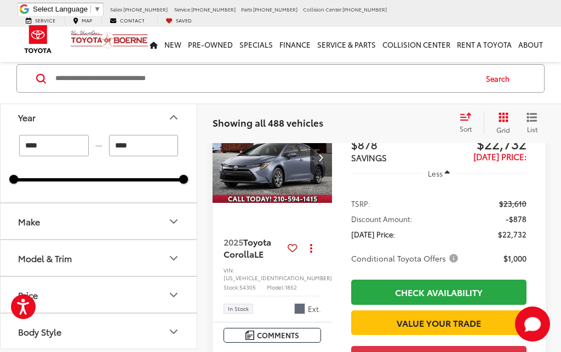
click at [177, 330] on icon "Body Style" at bounding box center [174, 331] width 7 height 3
click at [181, 314] on button "Body Style" at bounding box center [99, 332] width 197 height 36
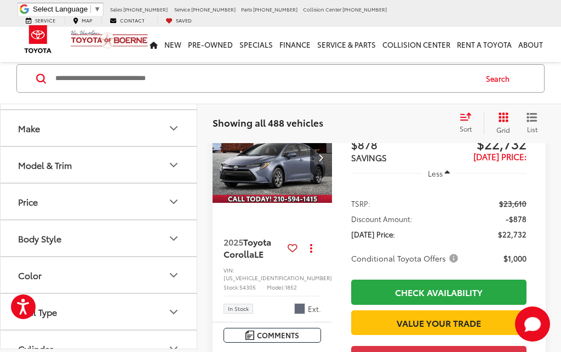
click at [183, 221] on button "Body Style" at bounding box center [99, 239] width 197 height 36
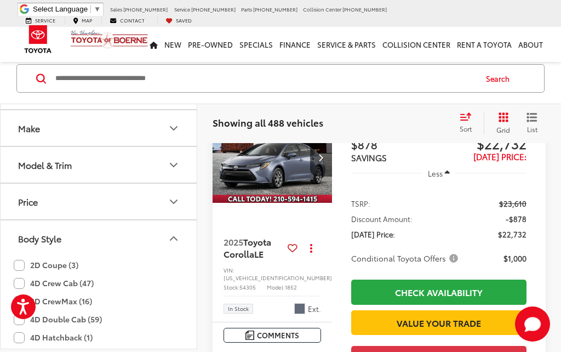
scroll to position [166, 0]
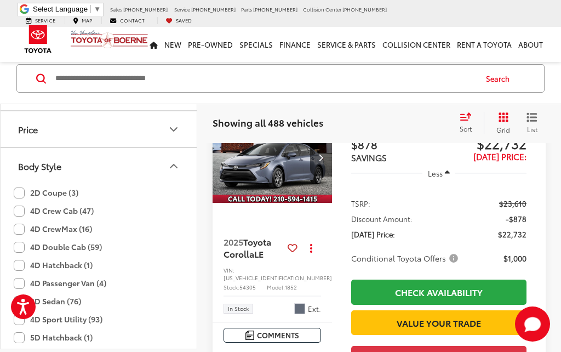
click at [179, 167] on icon "Body Style" at bounding box center [173, 166] width 13 height 13
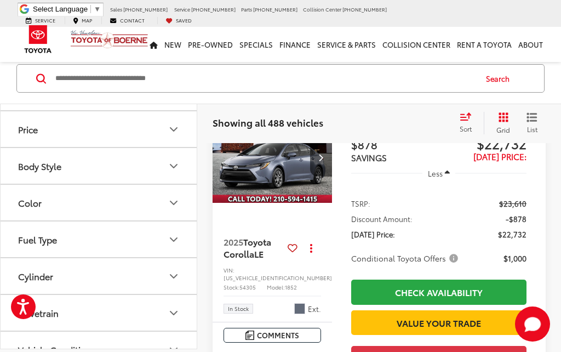
click at [178, 167] on icon "Body Style" at bounding box center [173, 166] width 13 height 13
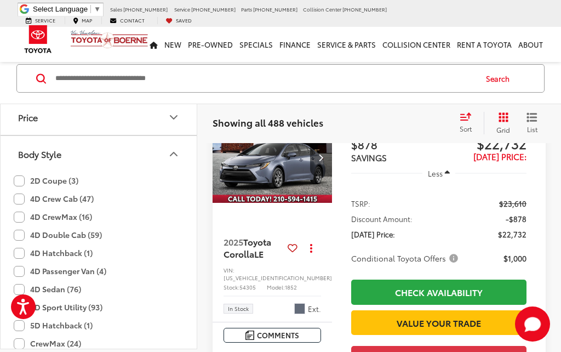
scroll to position [163, 0]
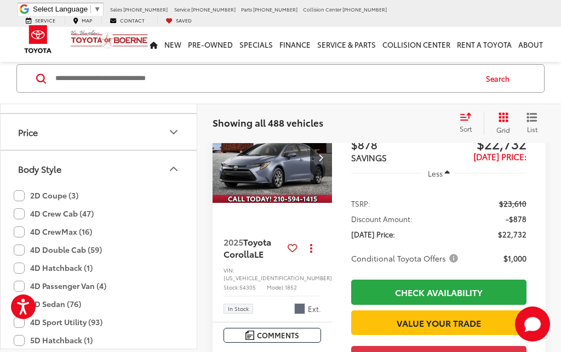
click at [181, 133] on button "Price" at bounding box center [99, 133] width 197 height 36
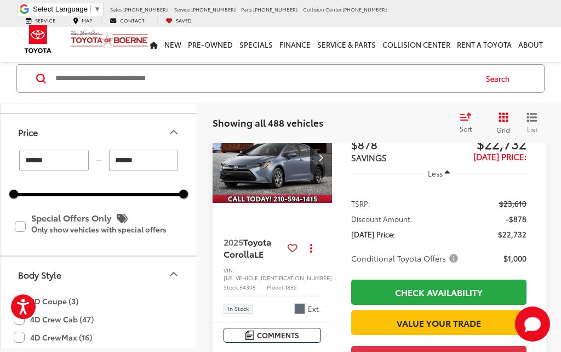
click at [175, 168] on input "******" at bounding box center [144, 160] width 70 height 21
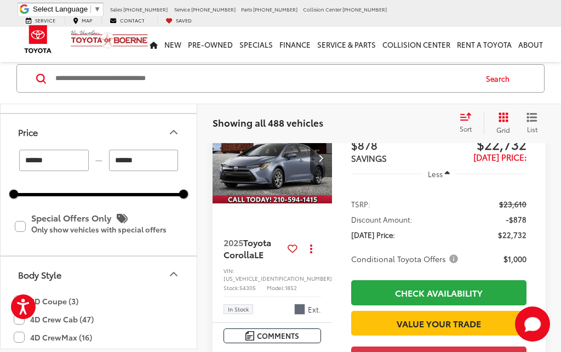
click at [179, 277] on icon "Body Style" at bounding box center [173, 274] width 13 height 13
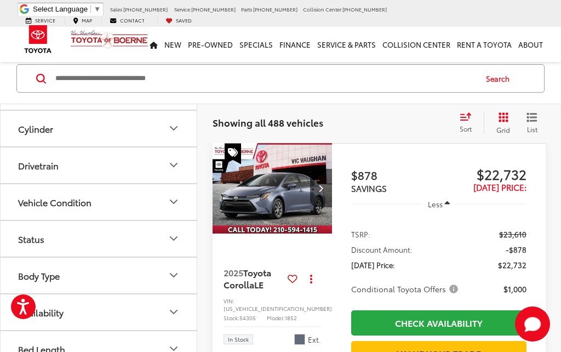
scroll to position [390, 0]
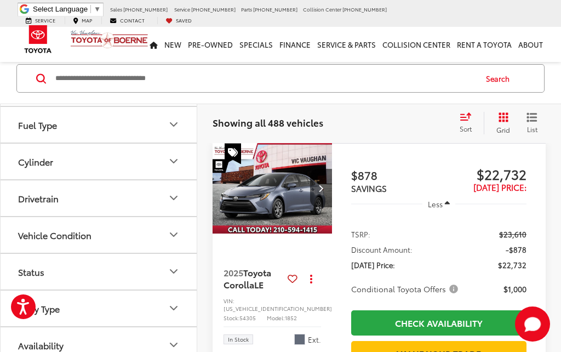
click at [177, 274] on icon "Status" at bounding box center [173, 271] width 13 height 13
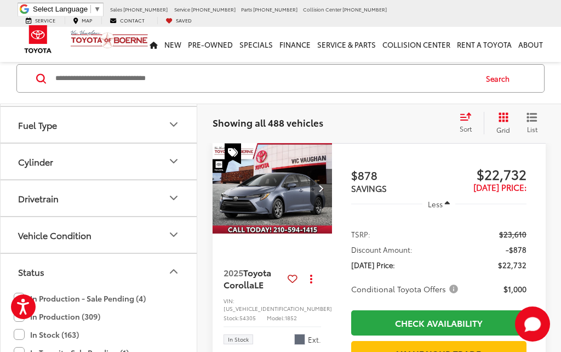
click at [174, 271] on icon "Status" at bounding box center [174, 271] width 7 height 3
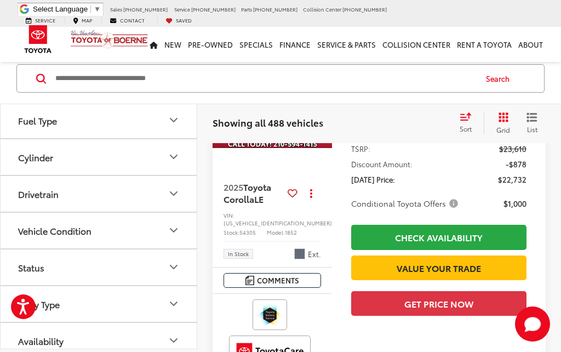
click at [177, 305] on icon "Body Type" at bounding box center [173, 304] width 13 height 13
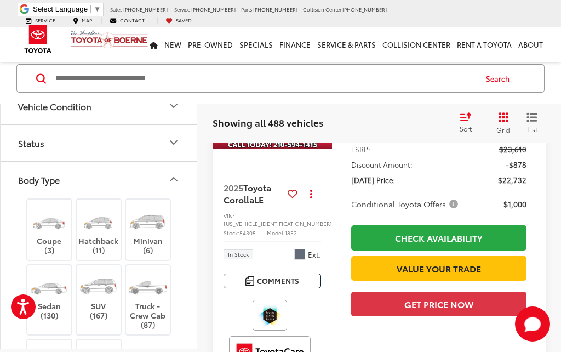
scroll to position [516, 0]
click at [109, 296] on img at bounding box center [98, 285] width 41 height 31
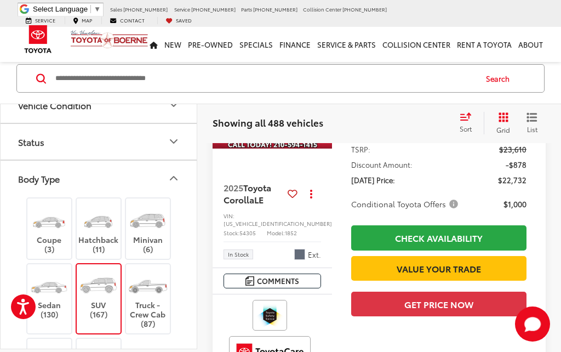
scroll to position [148, 0]
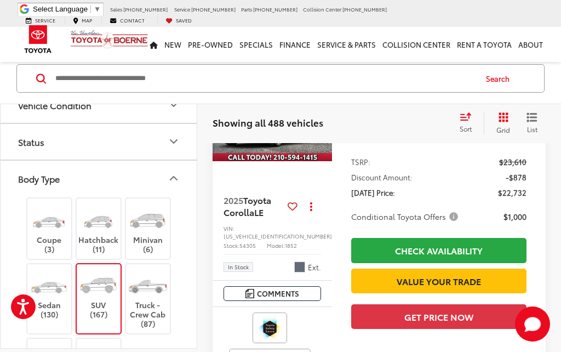
type input "****"
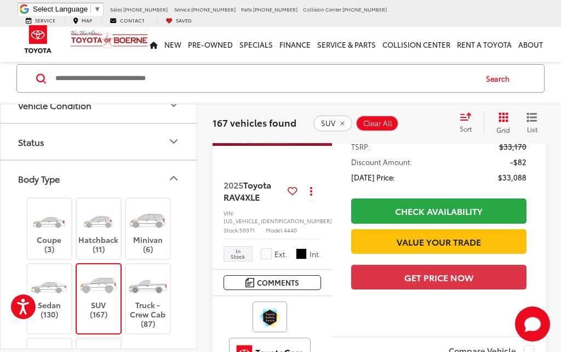
scroll to position [508, 0]
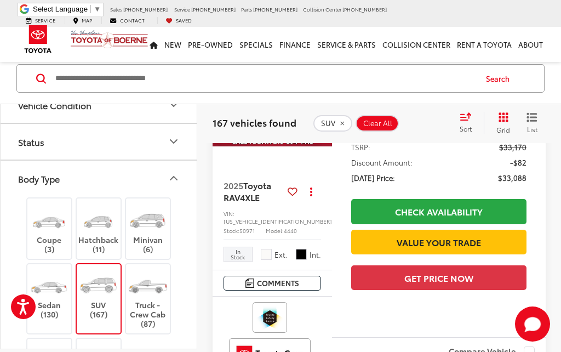
click at [179, 183] on icon "Body Type" at bounding box center [173, 178] width 13 height 13
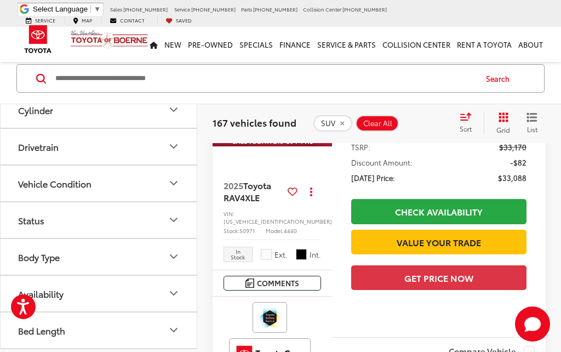
scroll to position [390, 0]
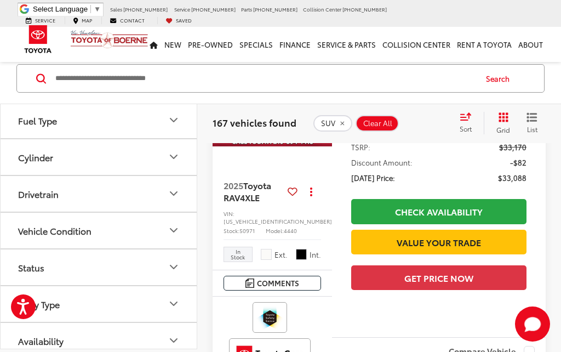
click at [175, 266] on icon "Status" at bounding box center [173, 267] width 13 height 13
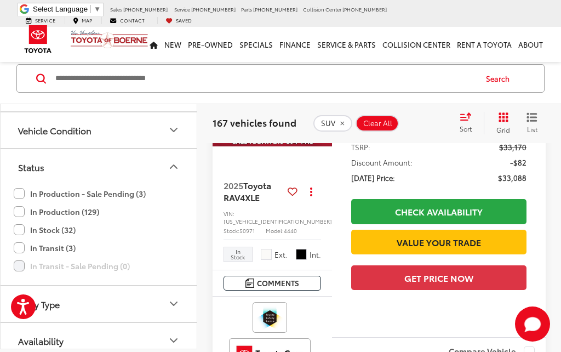
scroll to position [491, 0]
click at [179, 305] on icon "Body Type" at bounding box center [173, 304] width 13 height 13
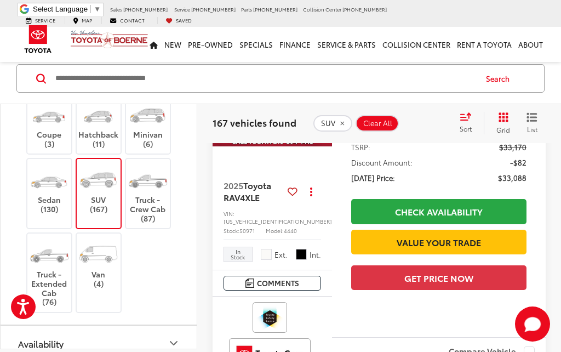
scroll to position [721, 0]
click at [182, 341] on button "Availability" at bounding box center [99, 345] width 197 height 36
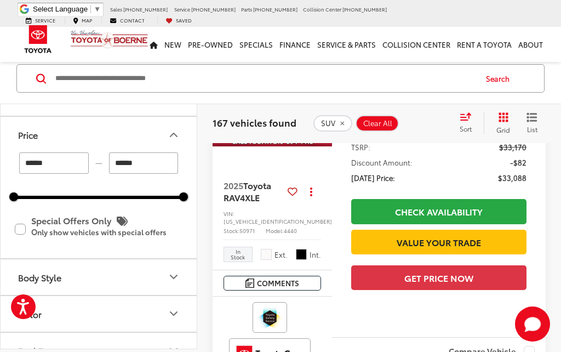
scroll to position [224, 0]
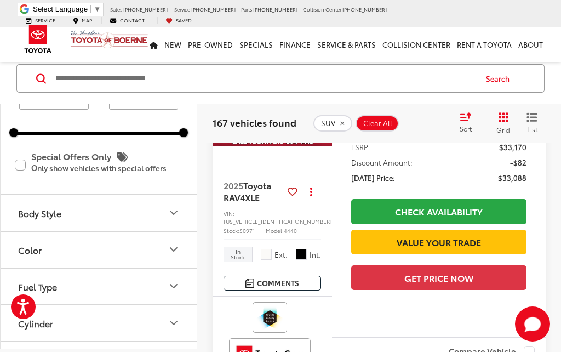
click at [180, 215] on icon "Body Style" at bounding box center [173, 213] width 13 height 13
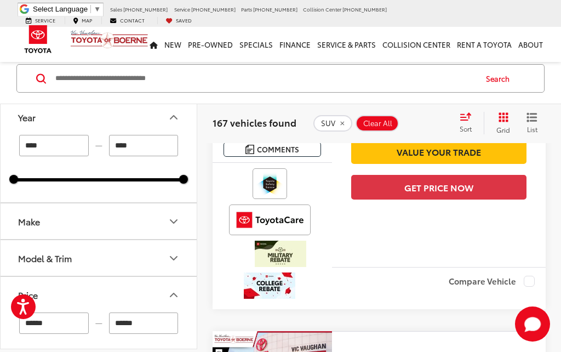
scroll to position [3928, 0]
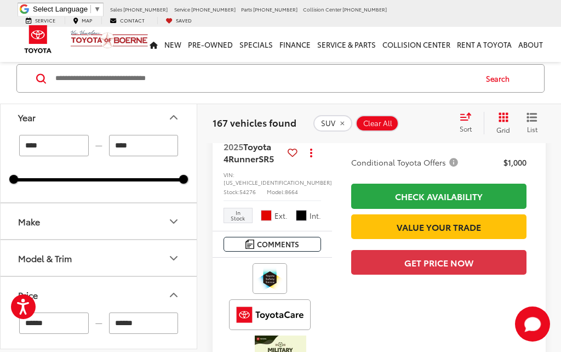
click at [469, 128] on span "Sort" at bounding box center [466, 128] width 12 height 9
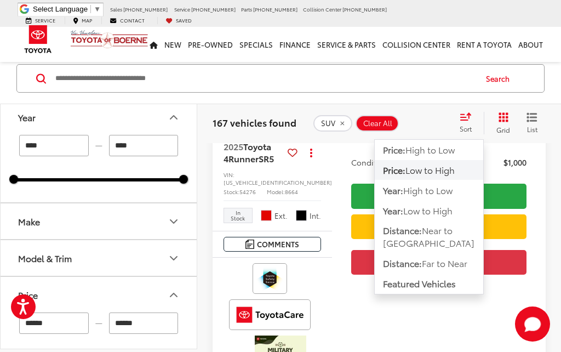
click at [446, 160] on button "Price: High to Low" at bounding box center [429, 170] width 109 height 20
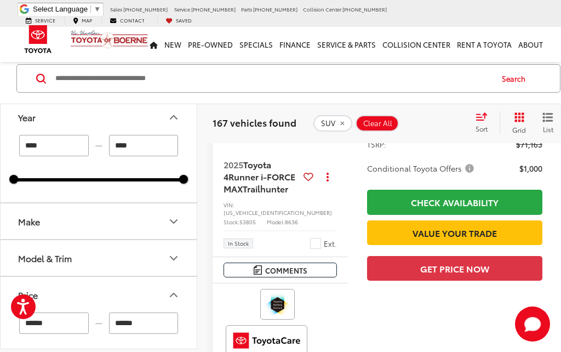
scroll to position [1960, 0]
